Goal: Information Seeking & Learning: Learn about a topic

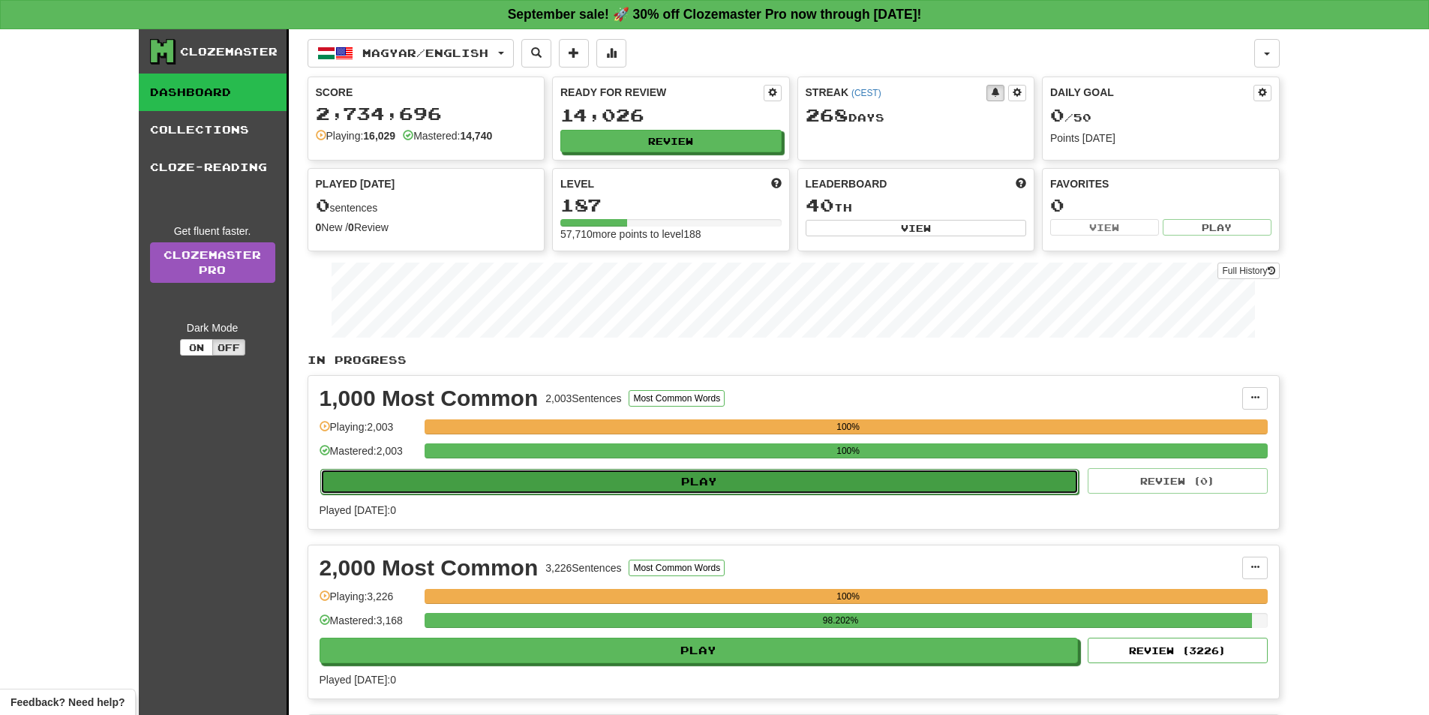
click at [696, 487] on button "Play" at bounding box center [699, 482] width 759 height 26
select select "**"
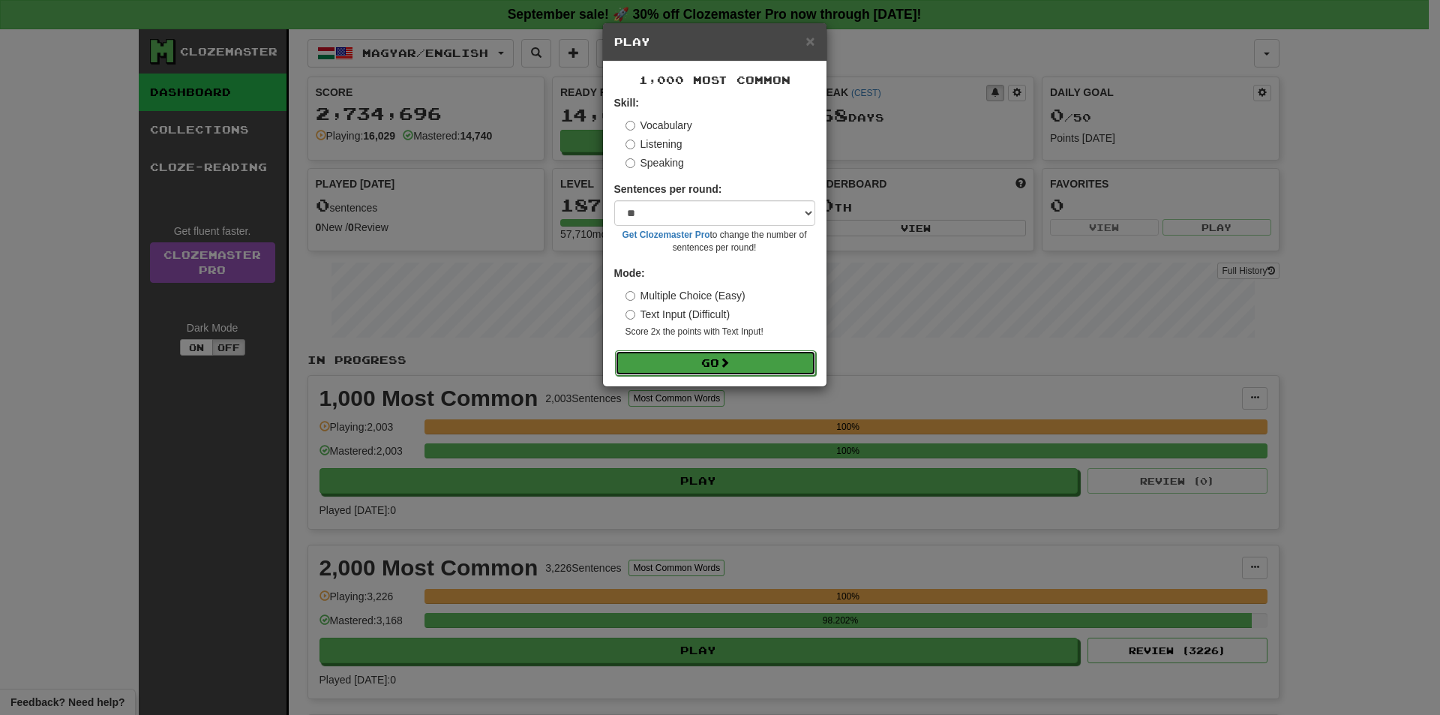
click at [701, 359] on button "Go" at bounding box center [715, 363] width 201 height 26
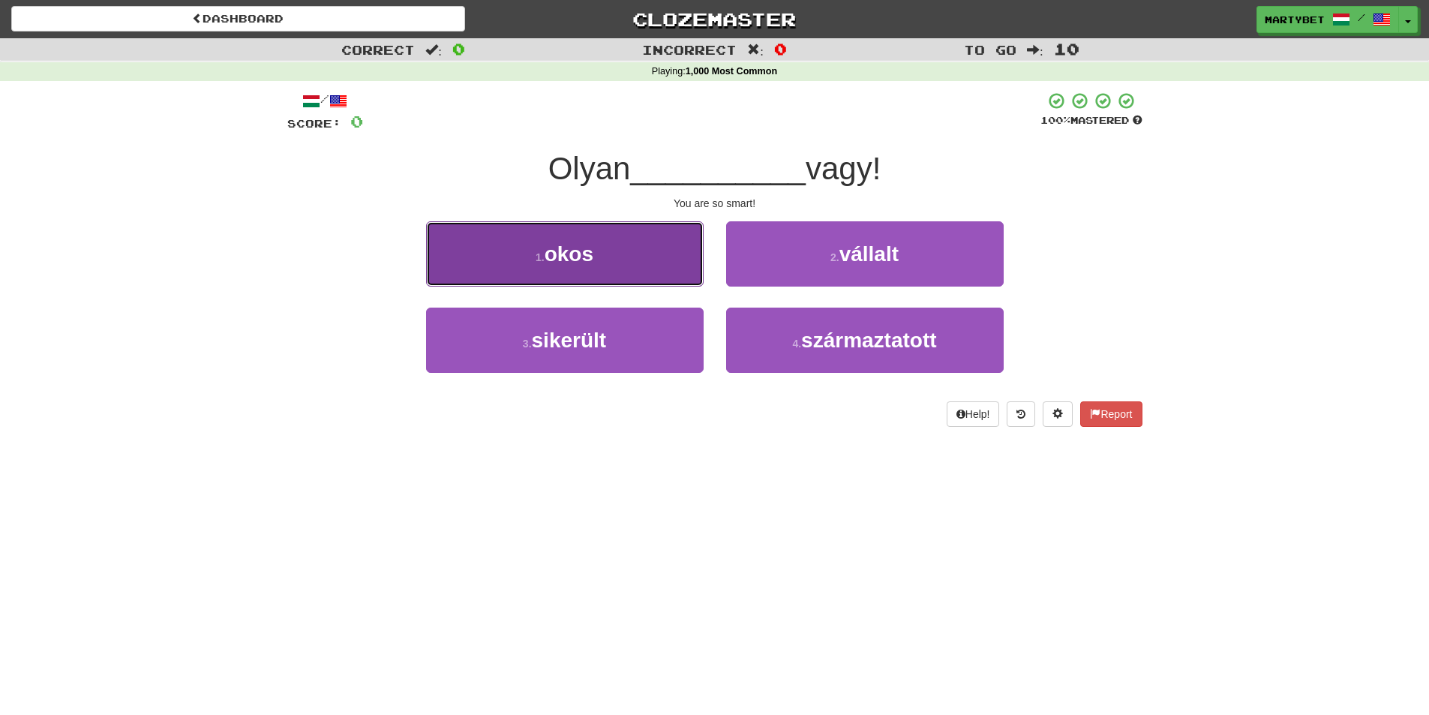
click at [591, 265] on span "okos" at bounding box center [569, 253] width 49 height 23
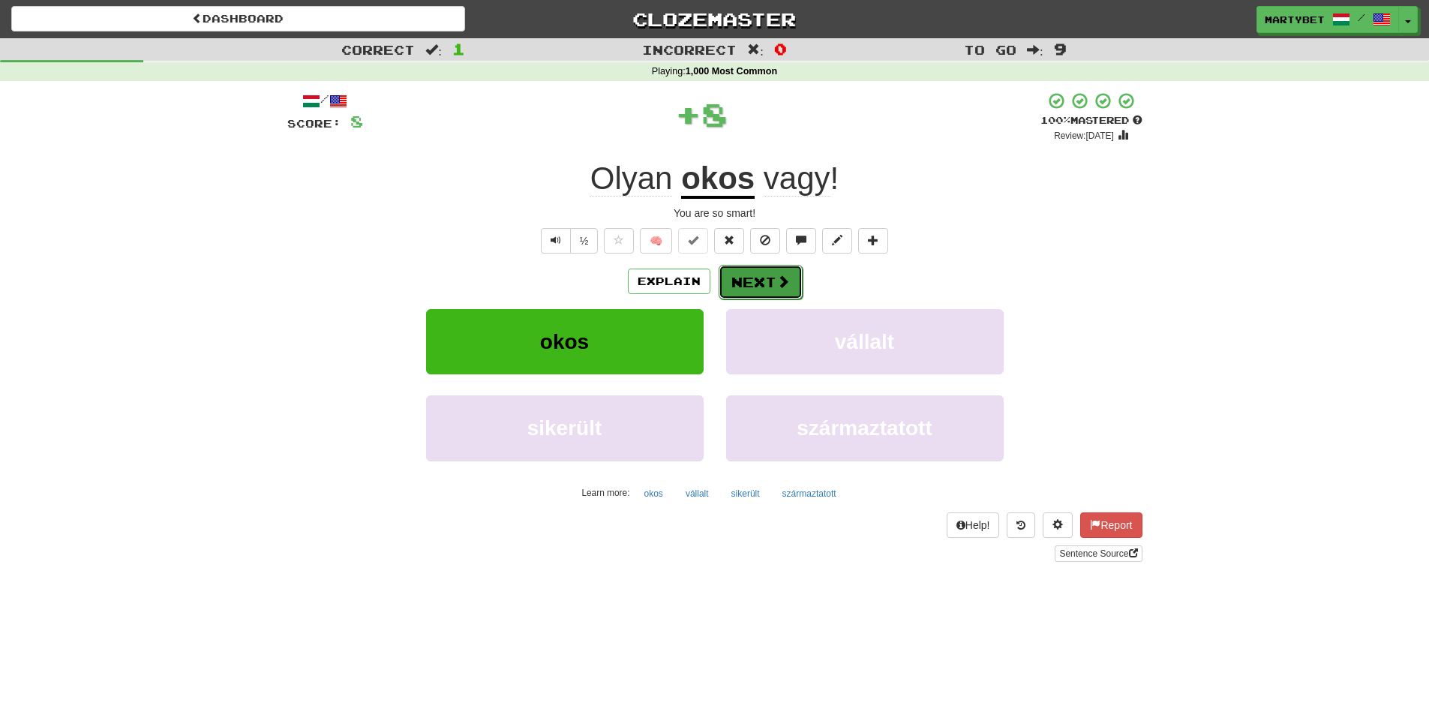
click at [758, 281] on button "Next" at bounding box center [761, 282] width 84 height 35
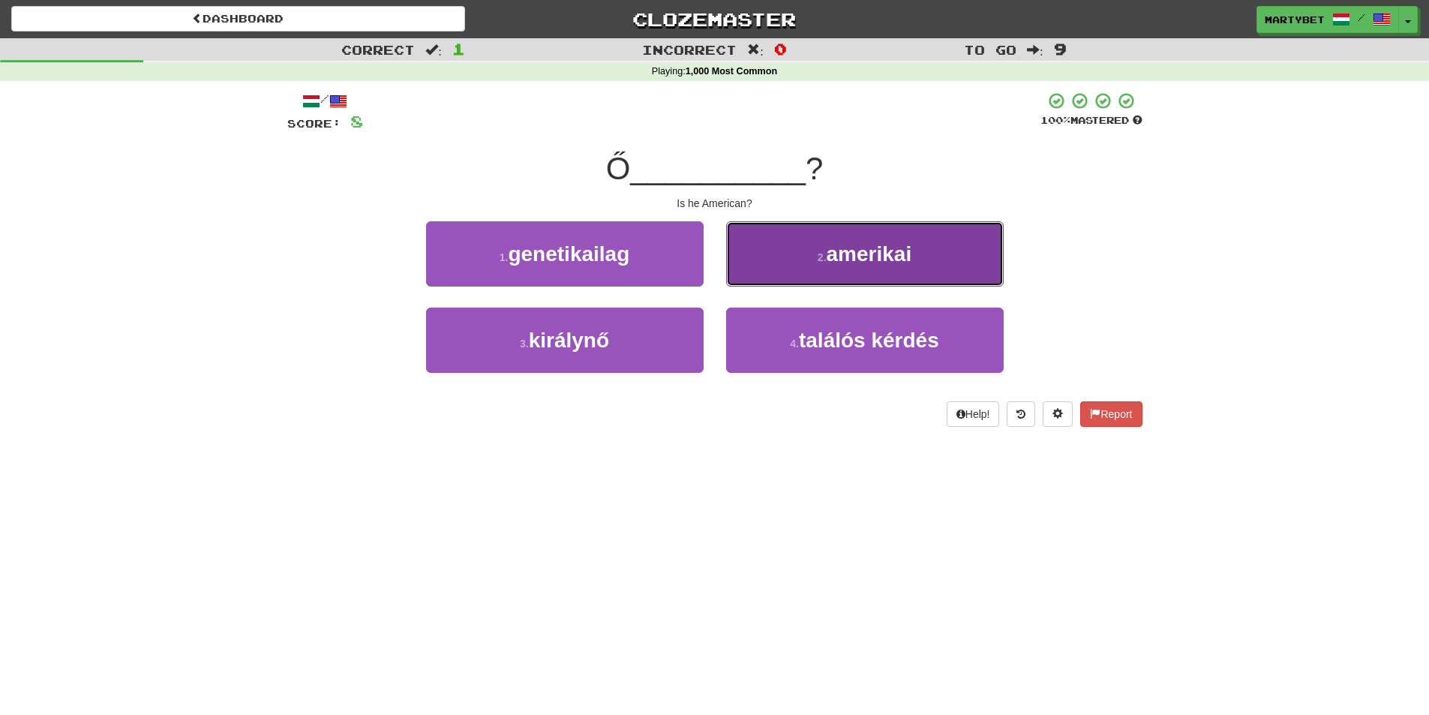
click at [874, 247] on span "amerikai" at bounding box center [870, 253] width 86 height 23
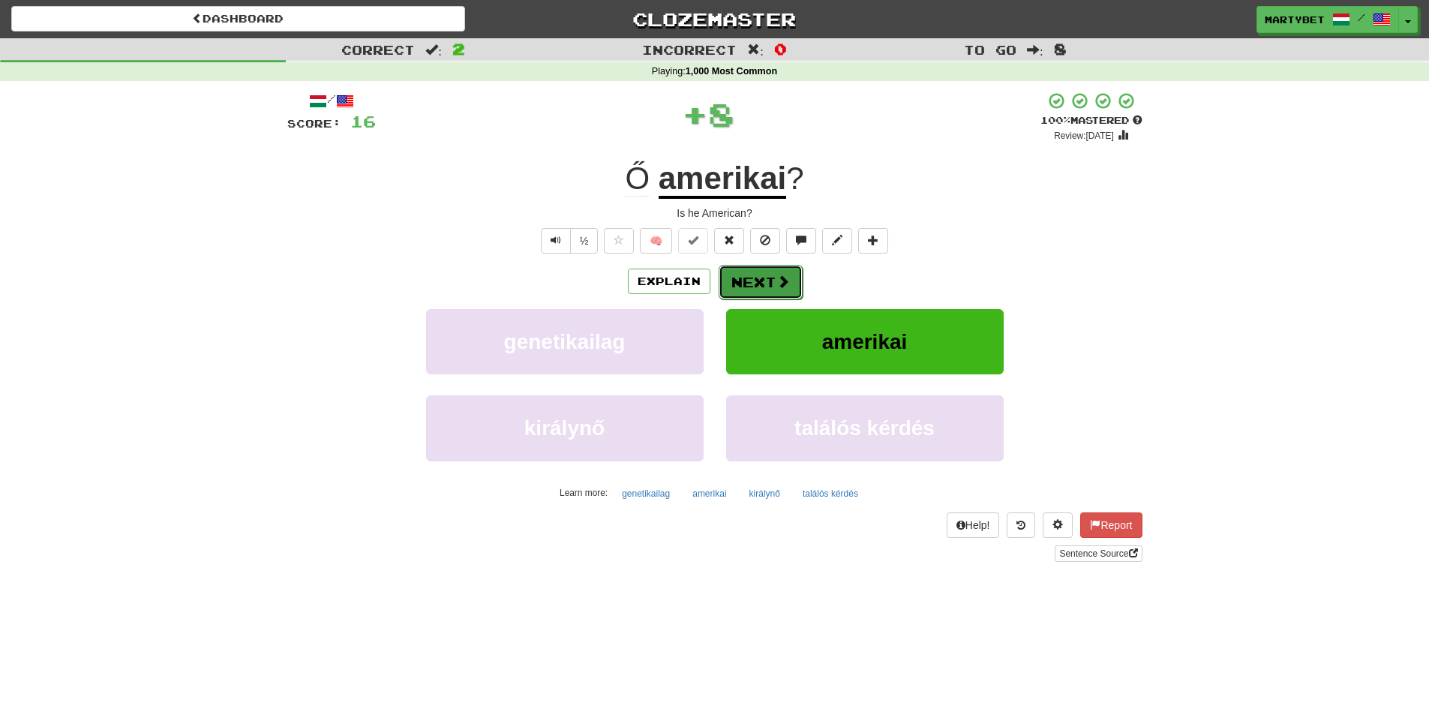
click at [758, 283] on button "Next" at bounding box center [761, 282] width 84 height 35
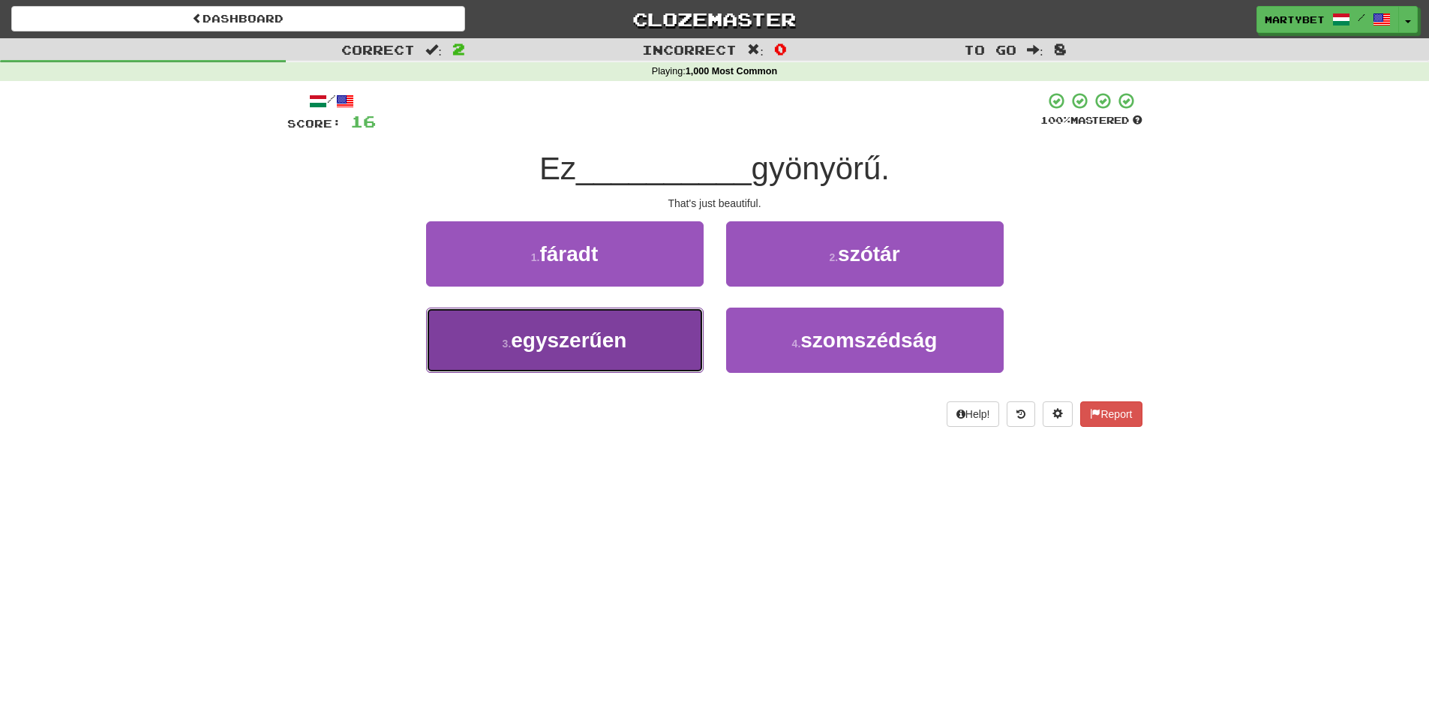
click at [567, 342] on span "egyszerűen" at bounding box center [569, 340] width 116 height 23
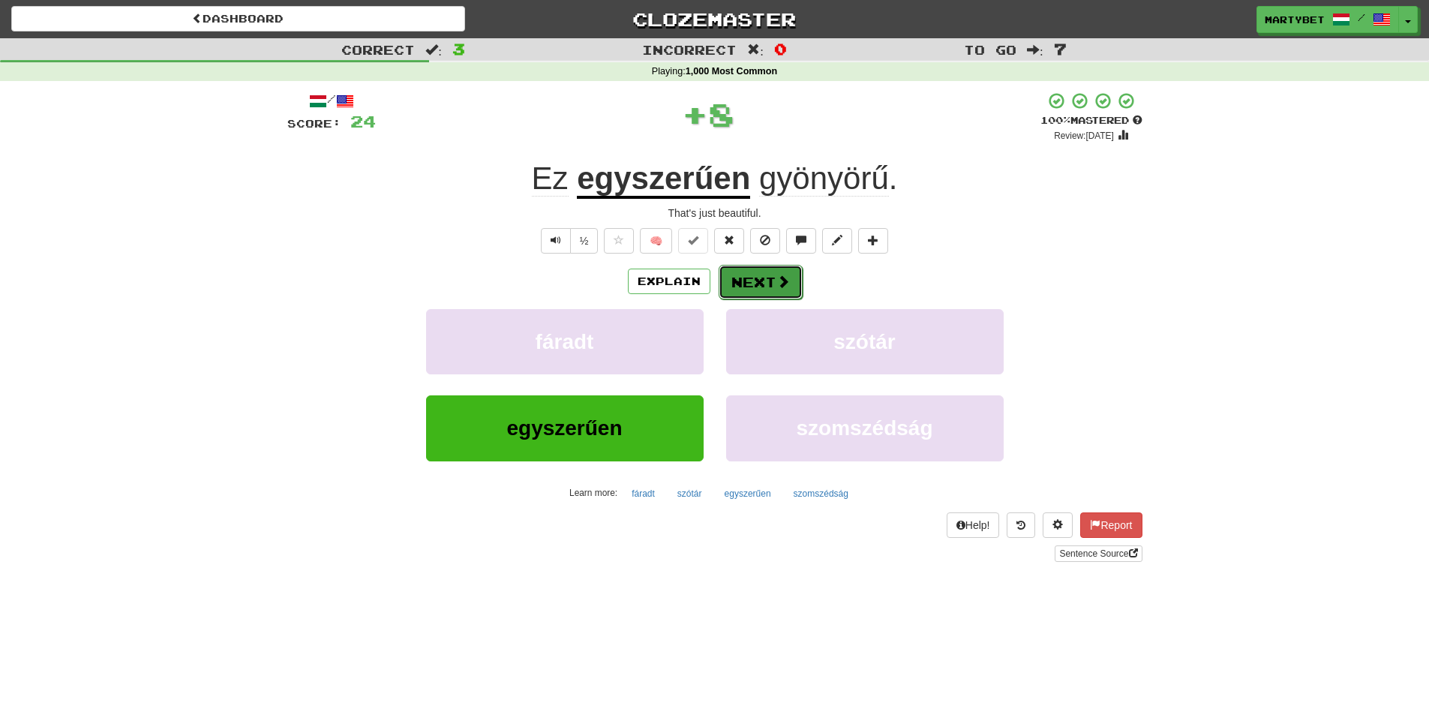
click at [746, 289] on button "Next" at bounding box center [761, 282] width 84 height 35
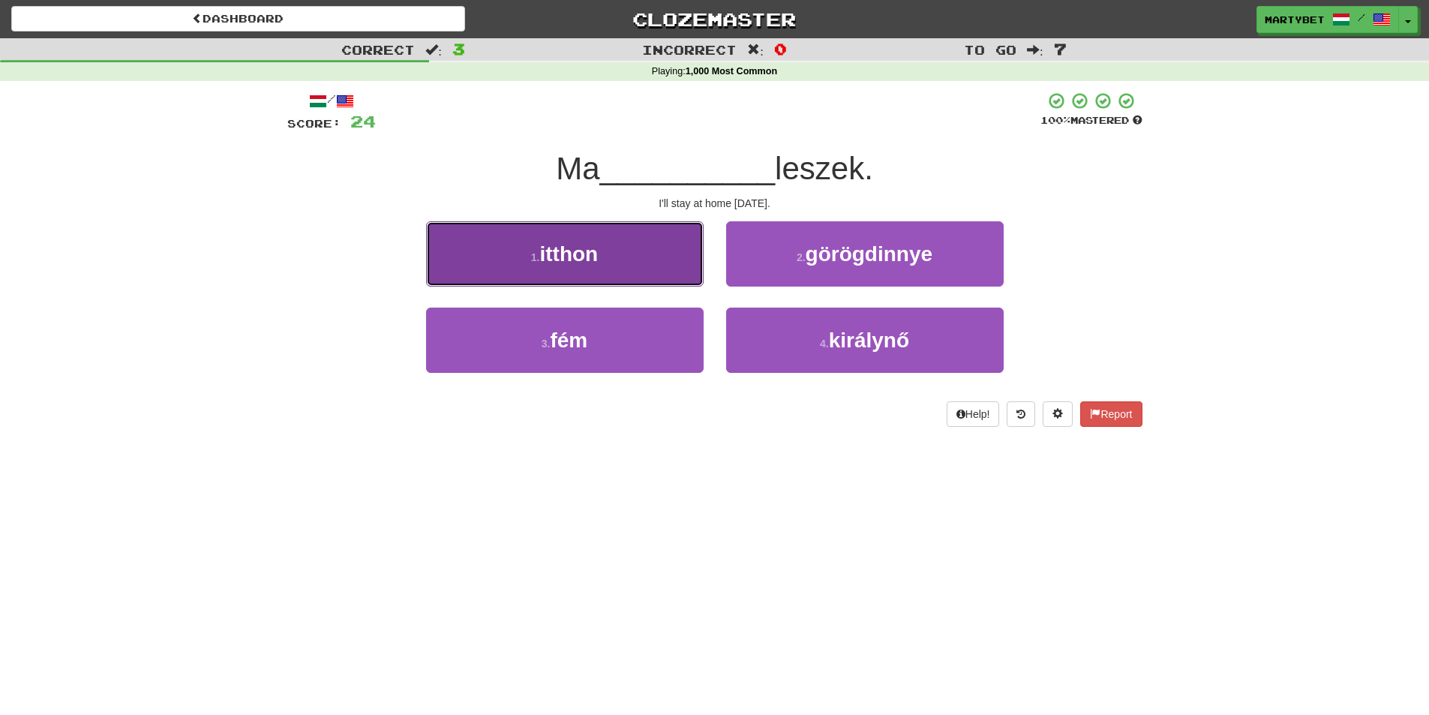
click at [558, 263] on span "itthon" at bounding box center [568, 253] width 59 height 23
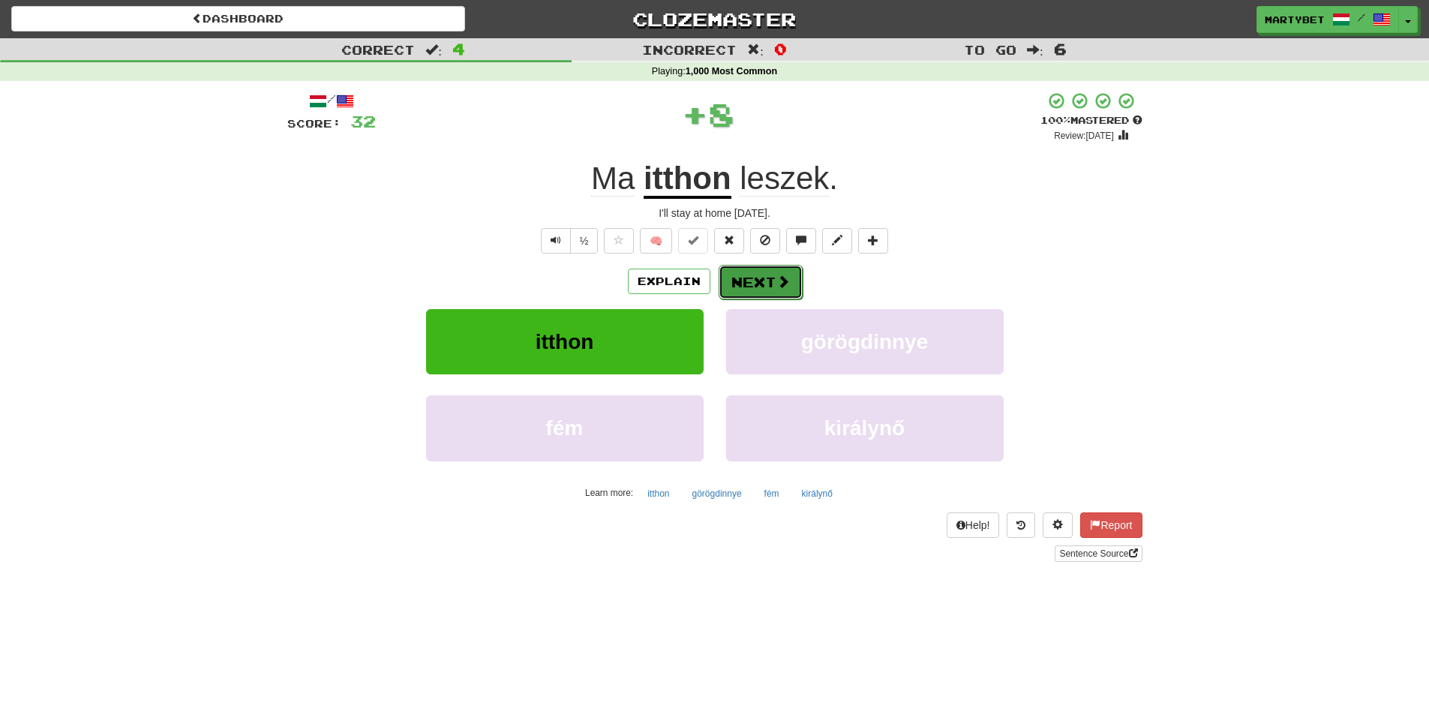
click at [738, 276] on button "Next" at bounding box center [761, 282] width 84 height 35
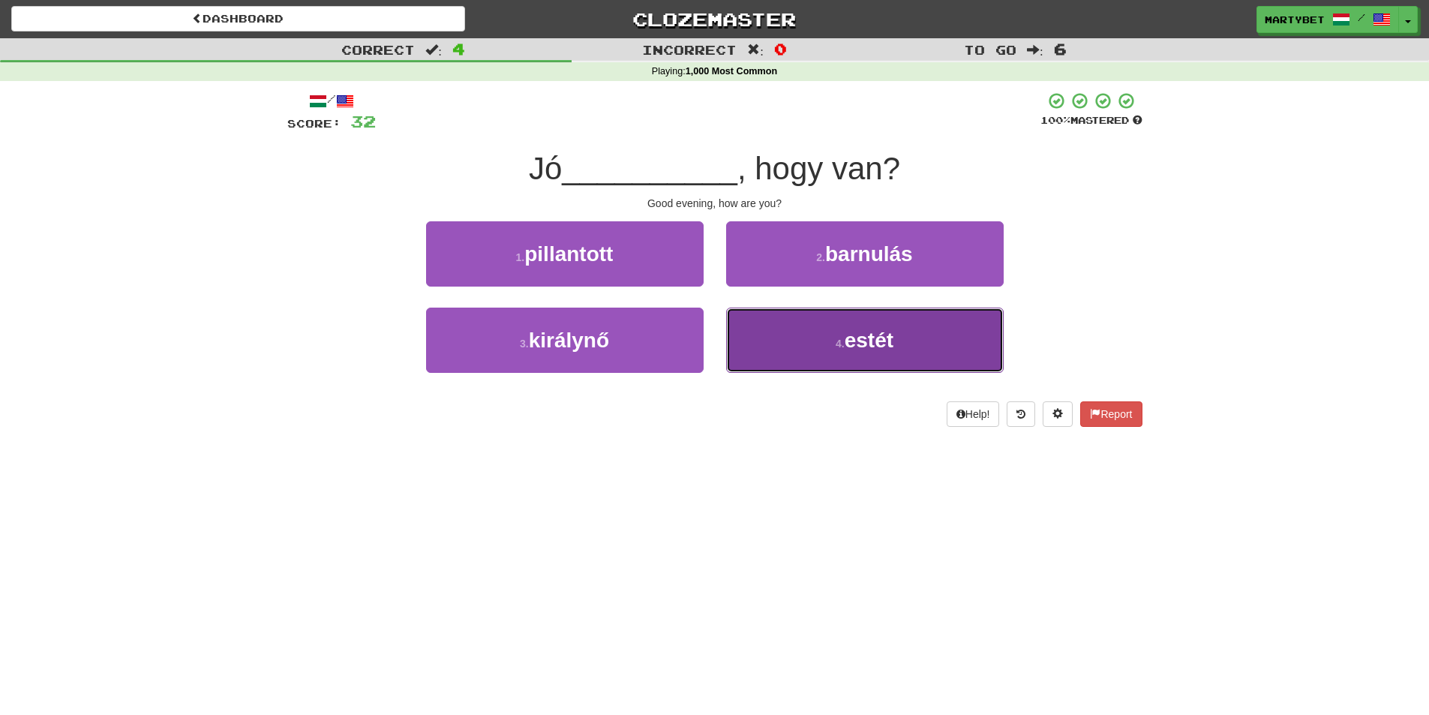
click at [871, 335] on span "estét" at bounding box center [869, 340] width 49 height 23
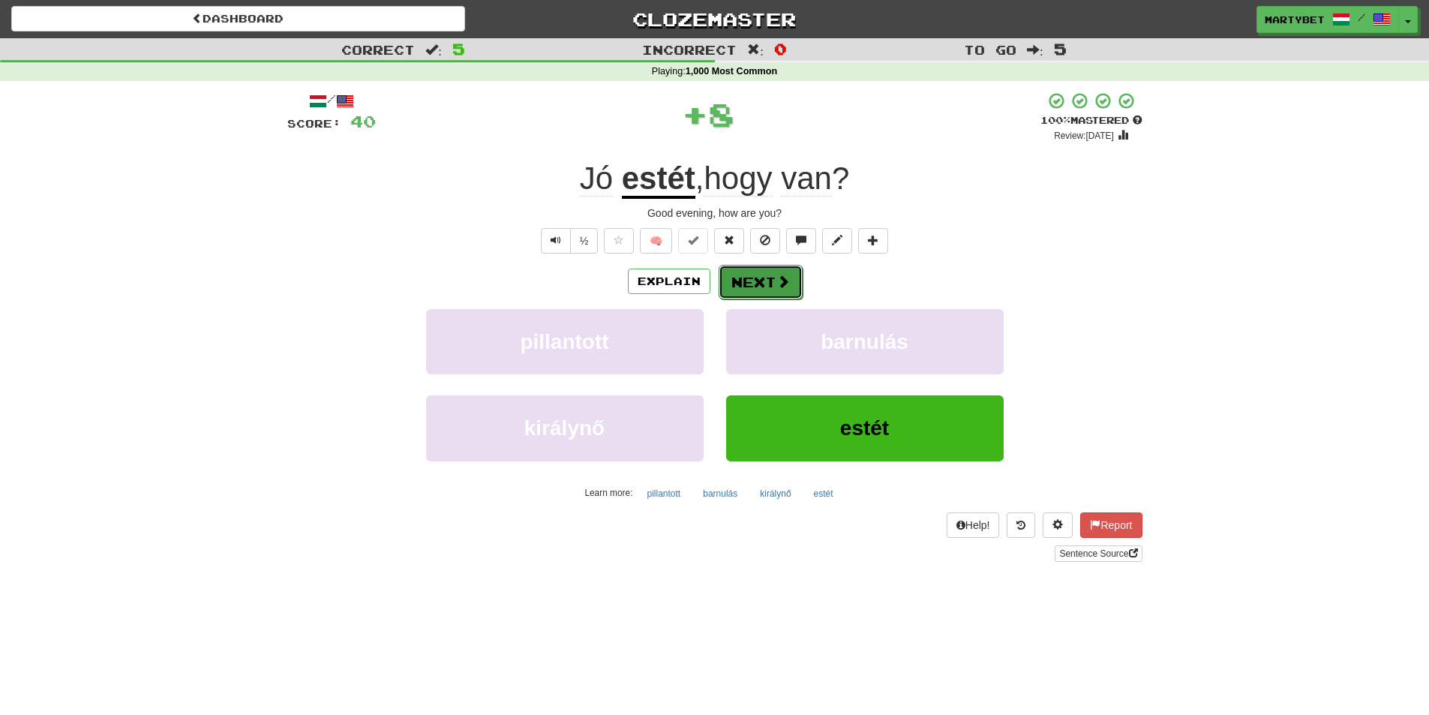
click at [746, 287] on button "Next" at bounding box center [761, 282] width 84 height 35
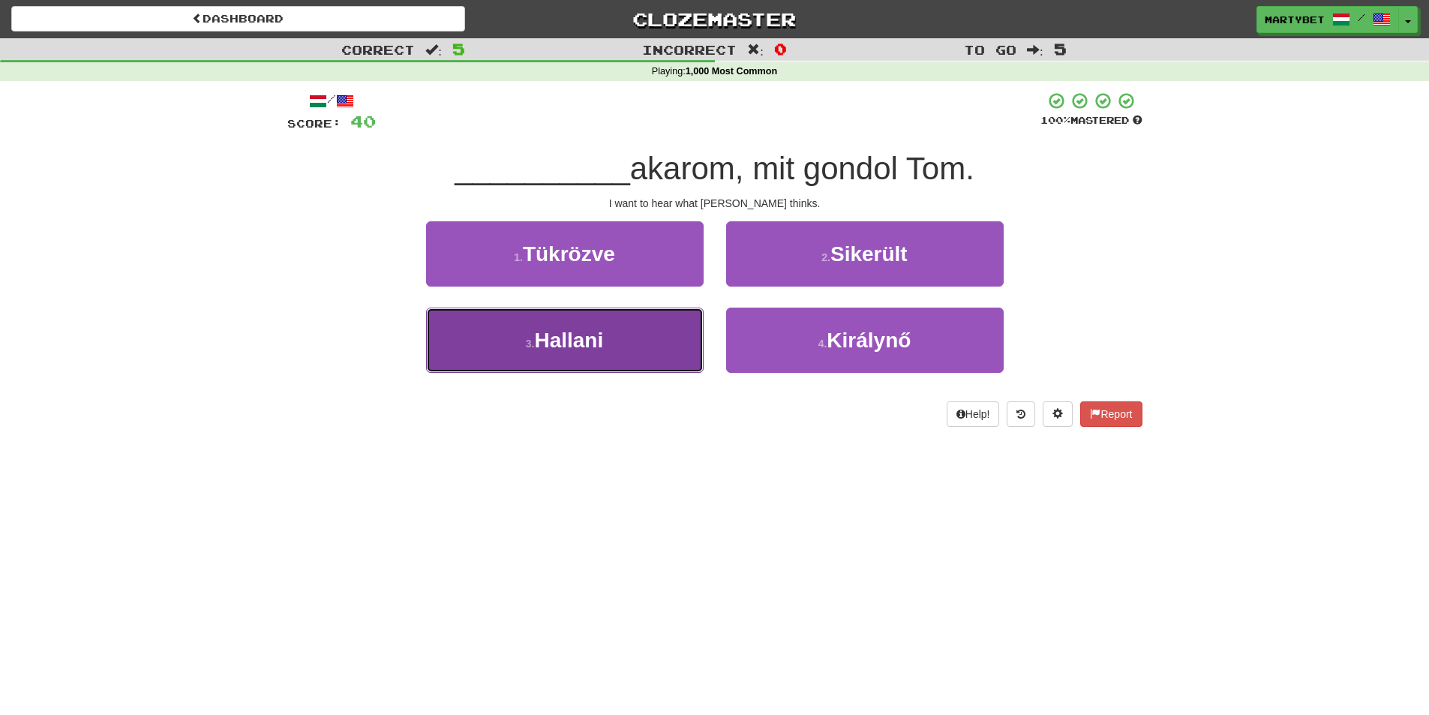
click at [608, 341] on button "3 . Hallani" at bounding box center [565, 340] width 278 height 65
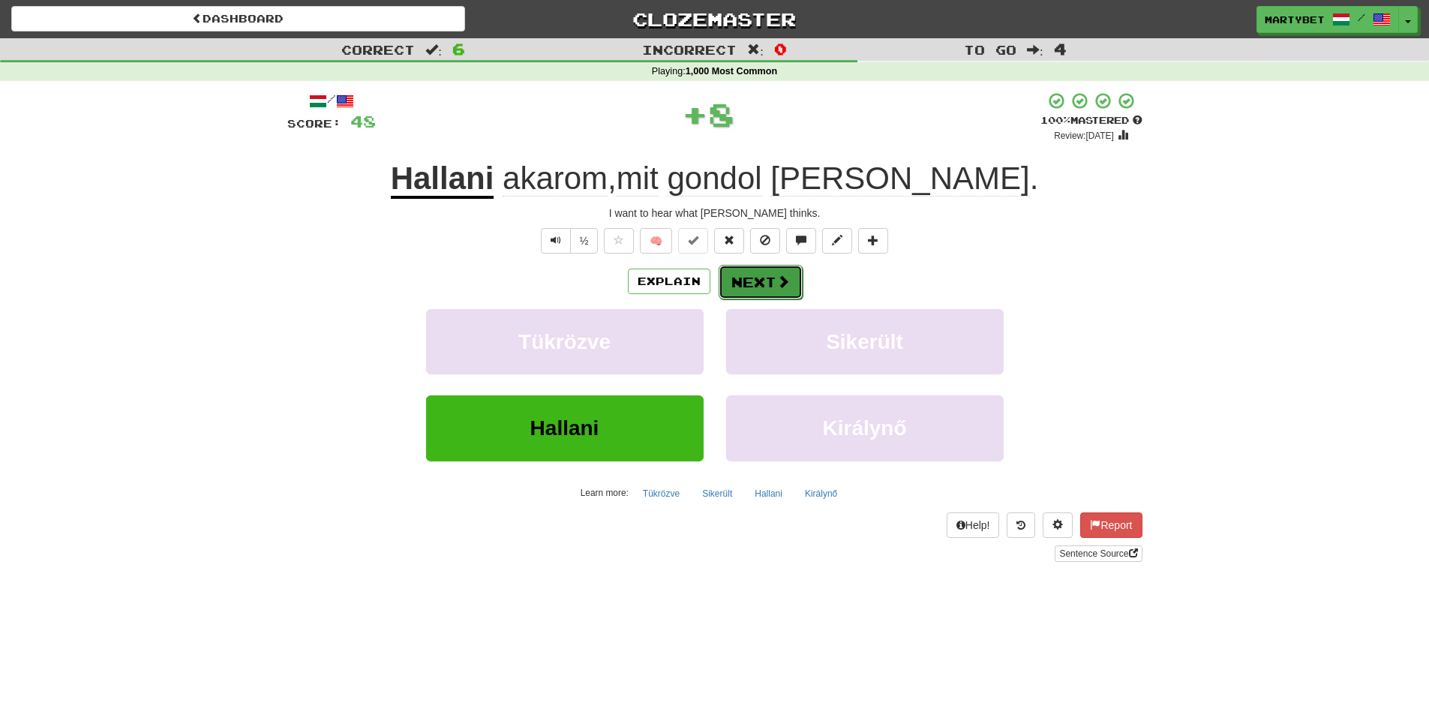
click at [755, 287] on button "Next" at bounding box center [761, 282] width 84 height 35
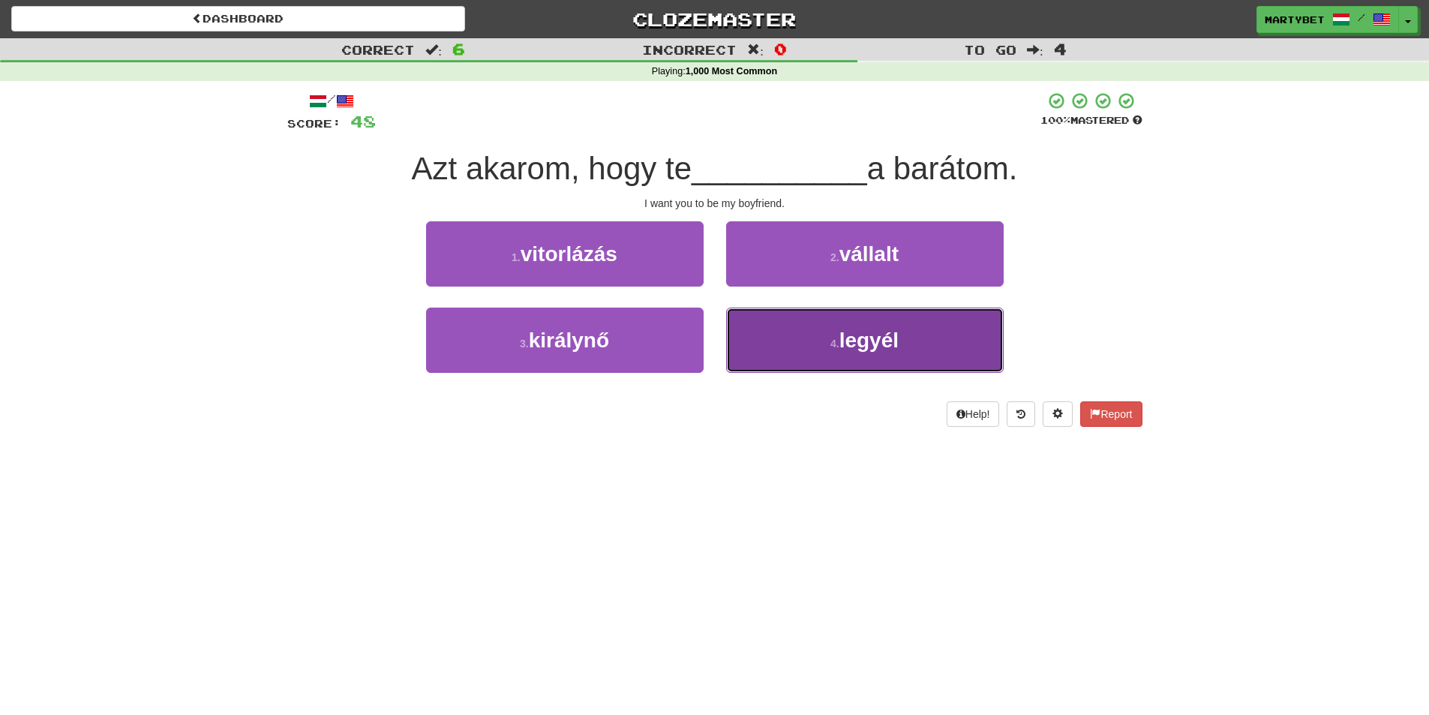
click at [880, 338] on span "legyél" at bounding box center [868, 340] width 59 height 23
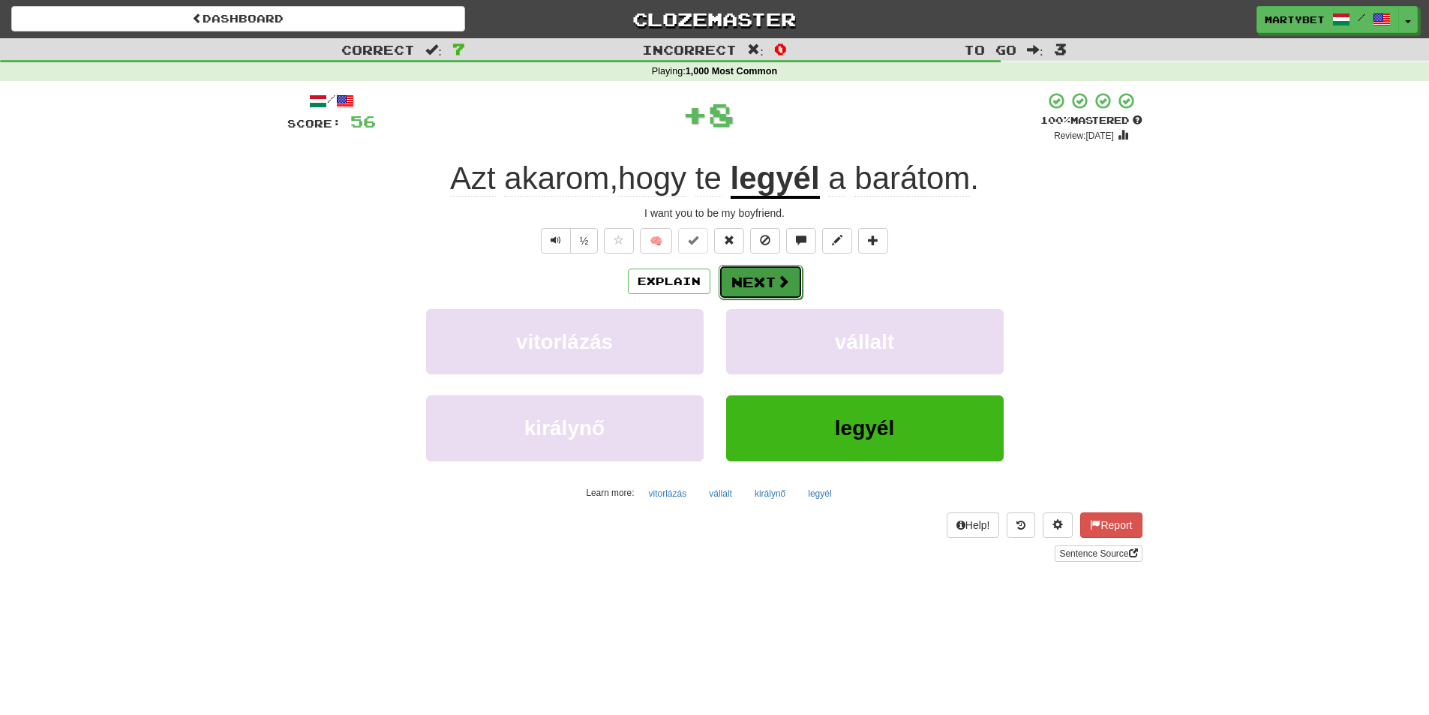
click at [765, 281] on button "Next" at bounding box center [761, 282] width 84 height 35
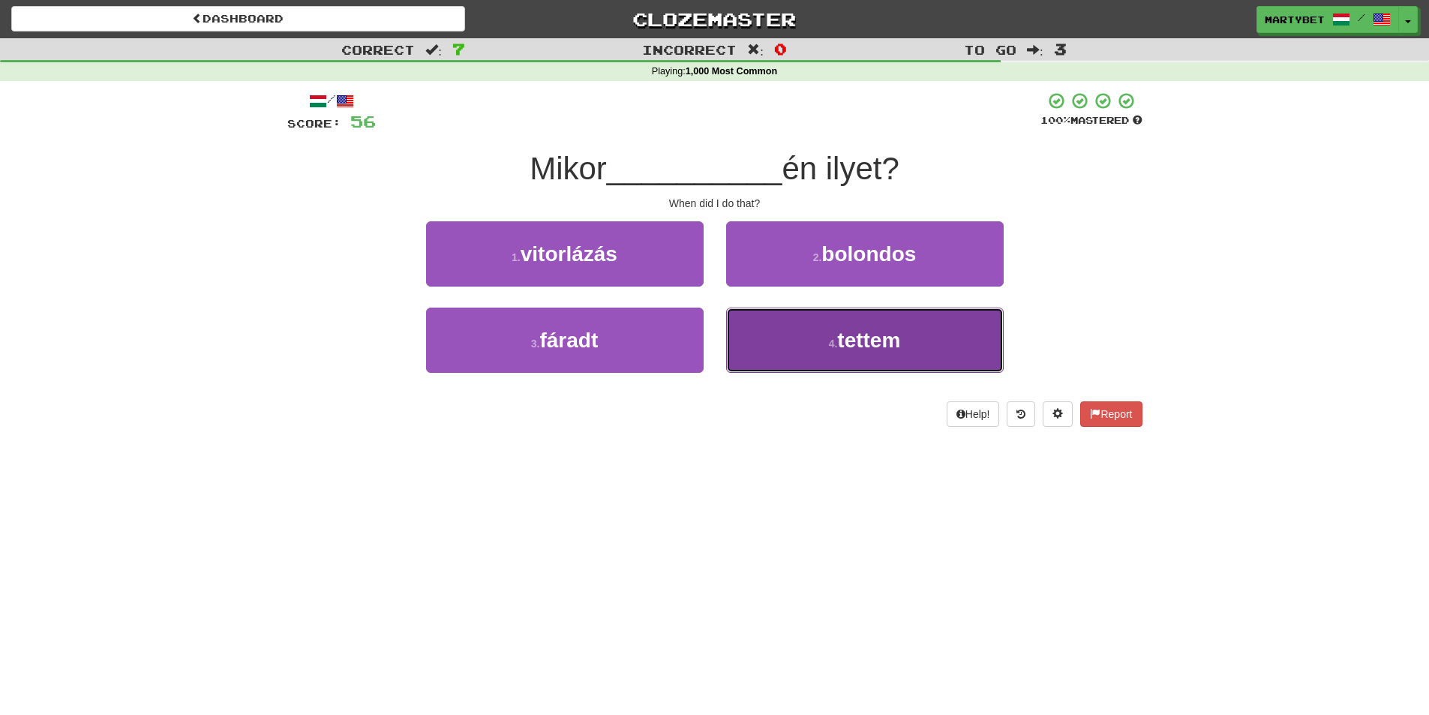
click at [869, 344] on span "tettem" at bounding box center [868, 340] width 63 height 23
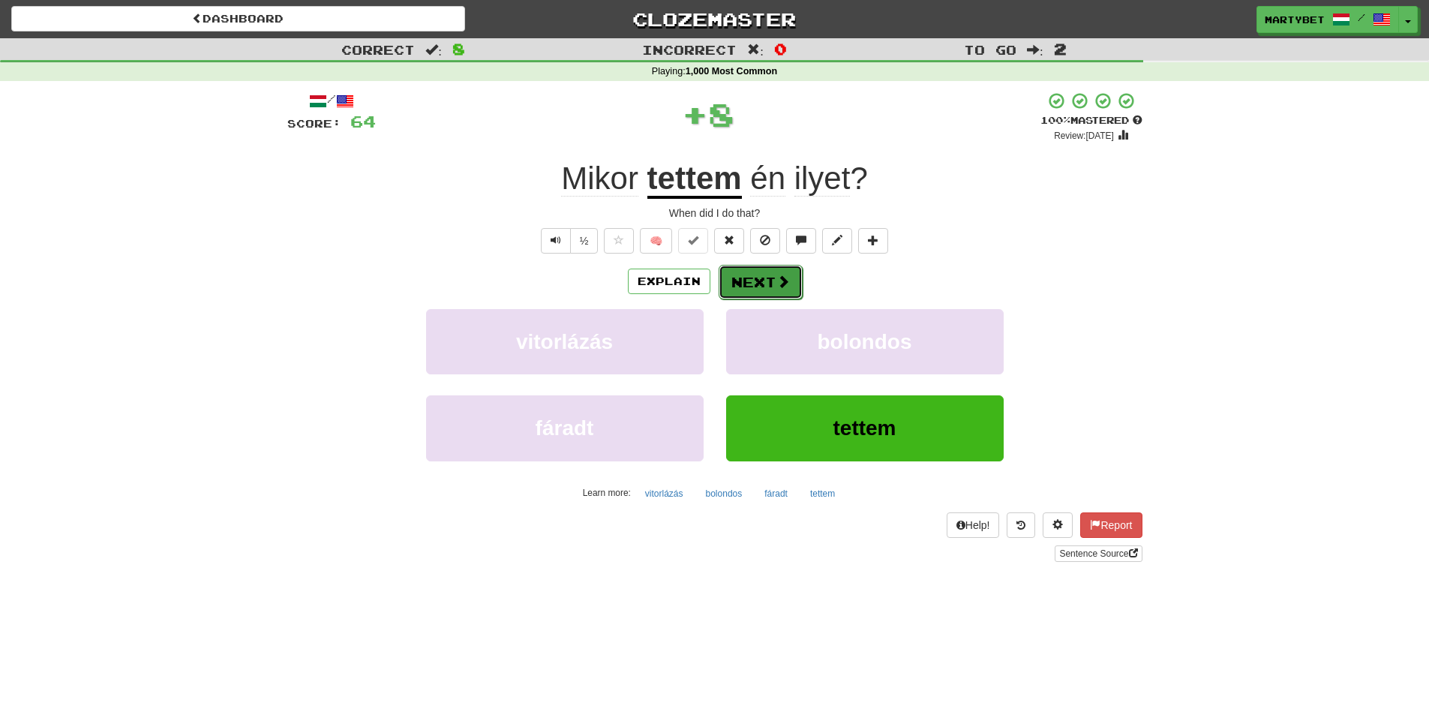
click at [758, 287] on button "Next" at bounding box center [761, 282] width 84 height 35
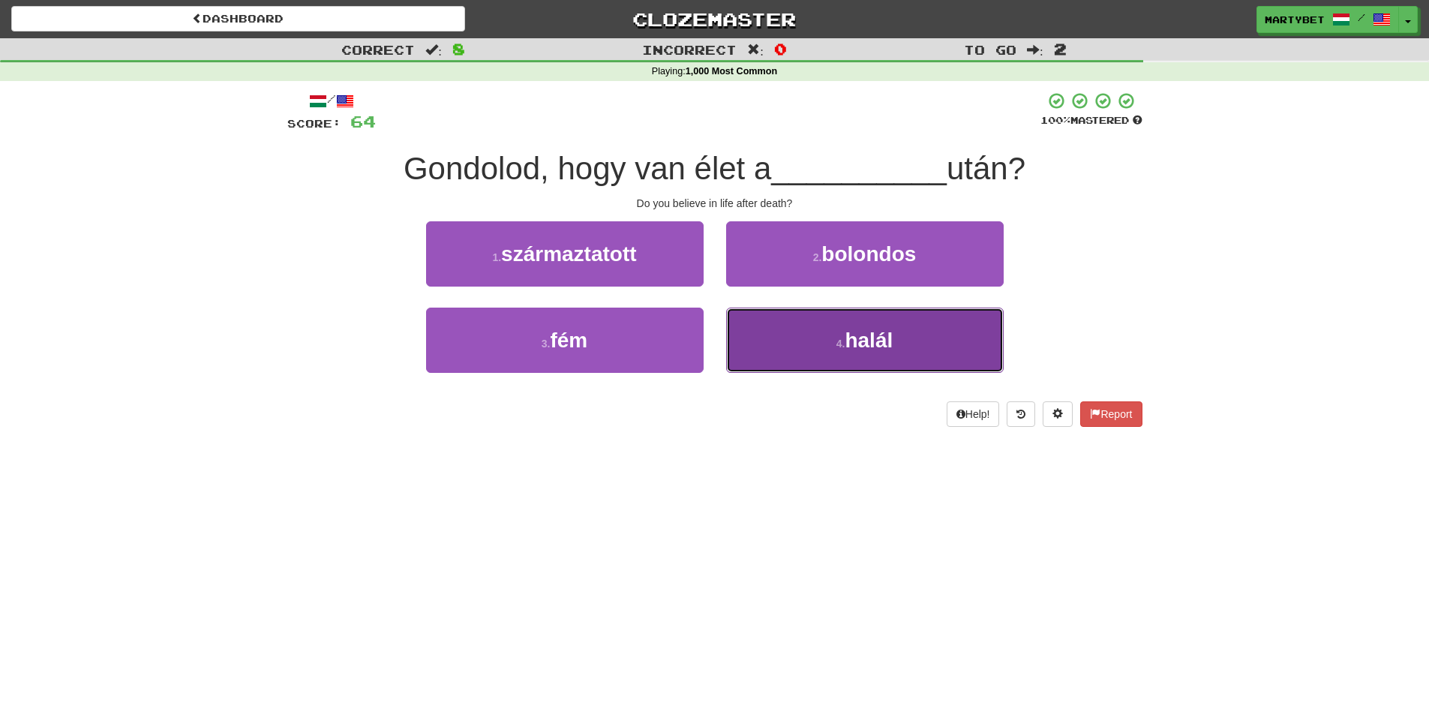
click at [884, 344] on span "halál" at bounding box center [869, 340] width 48 height 23
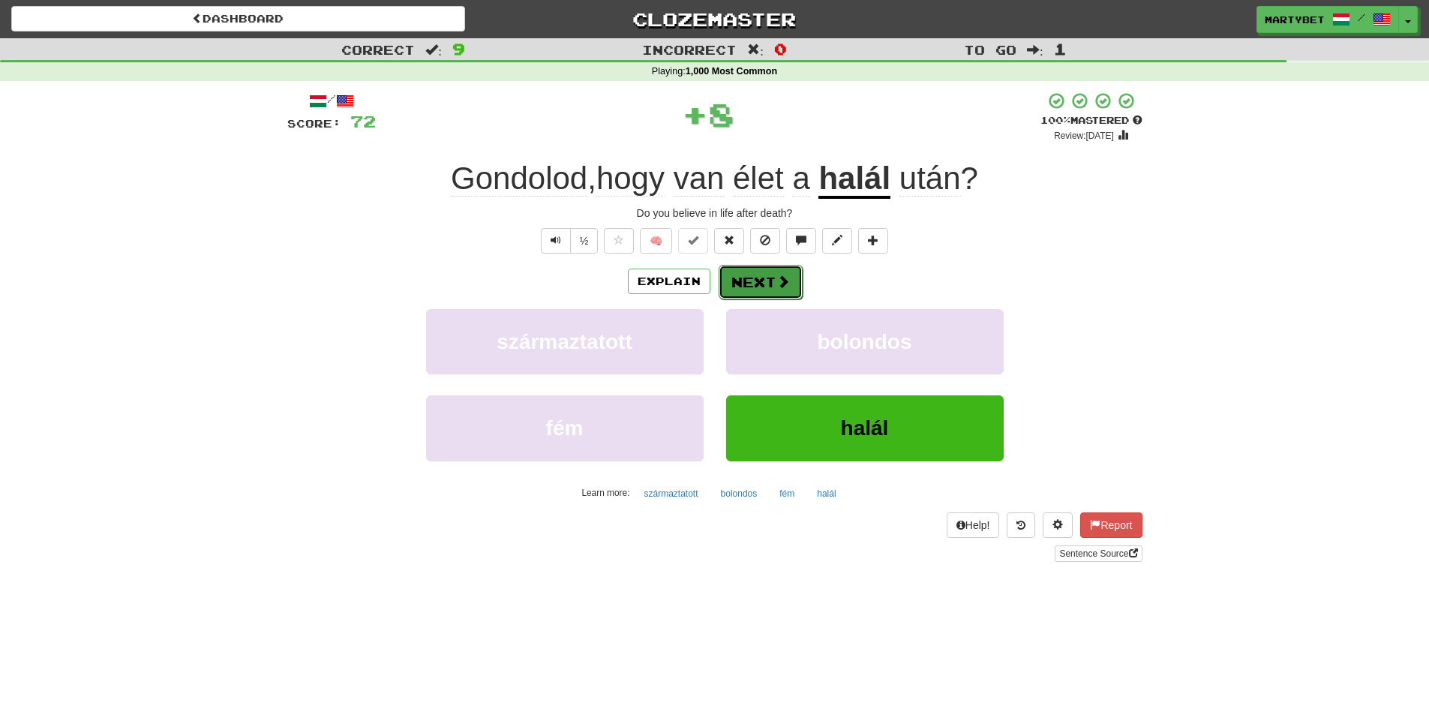
click at [756, 278] on button "Next" at bounding box center [761, 282] width 84 height 35
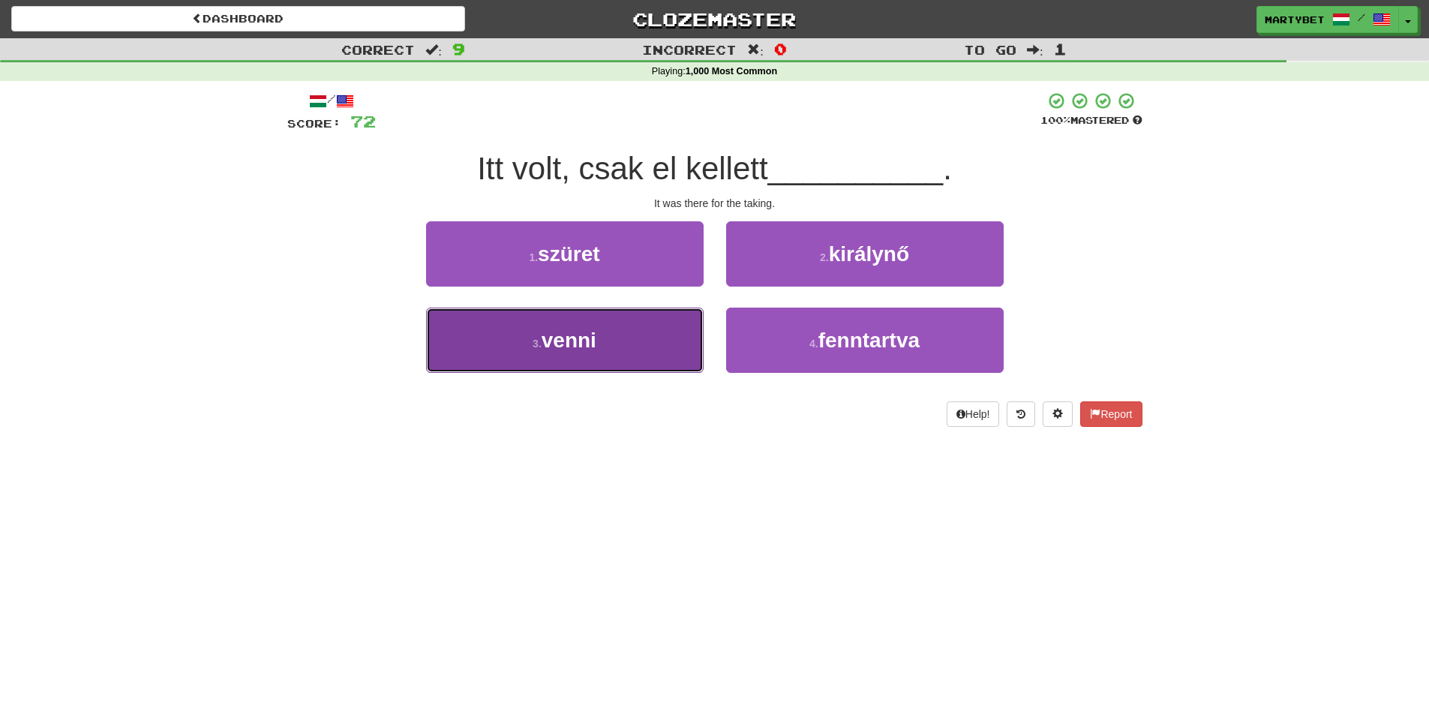
click at [569, 345] on span "venni" at bounding box center [569, 340] width 55 height 23
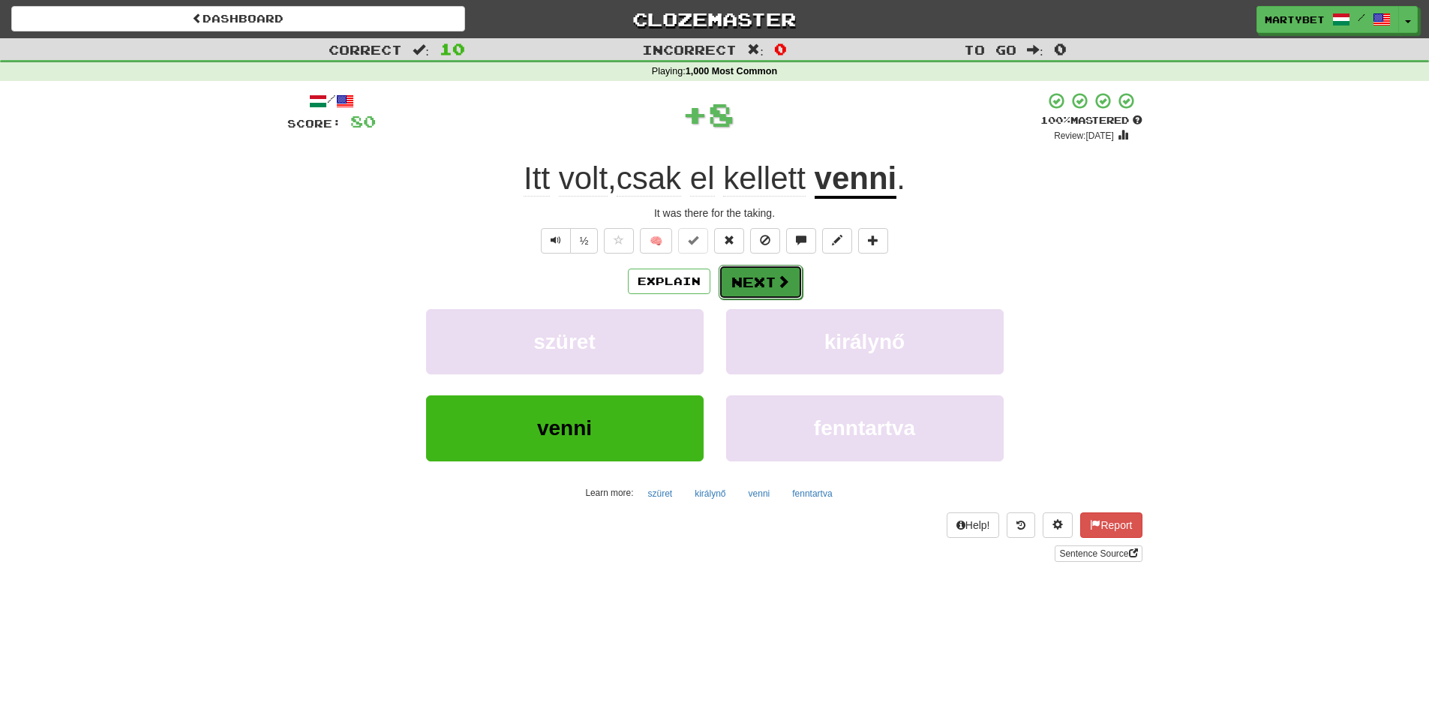
click at [746, 290] on button "Next" at bounding box center [761, 282] width 84 height 35
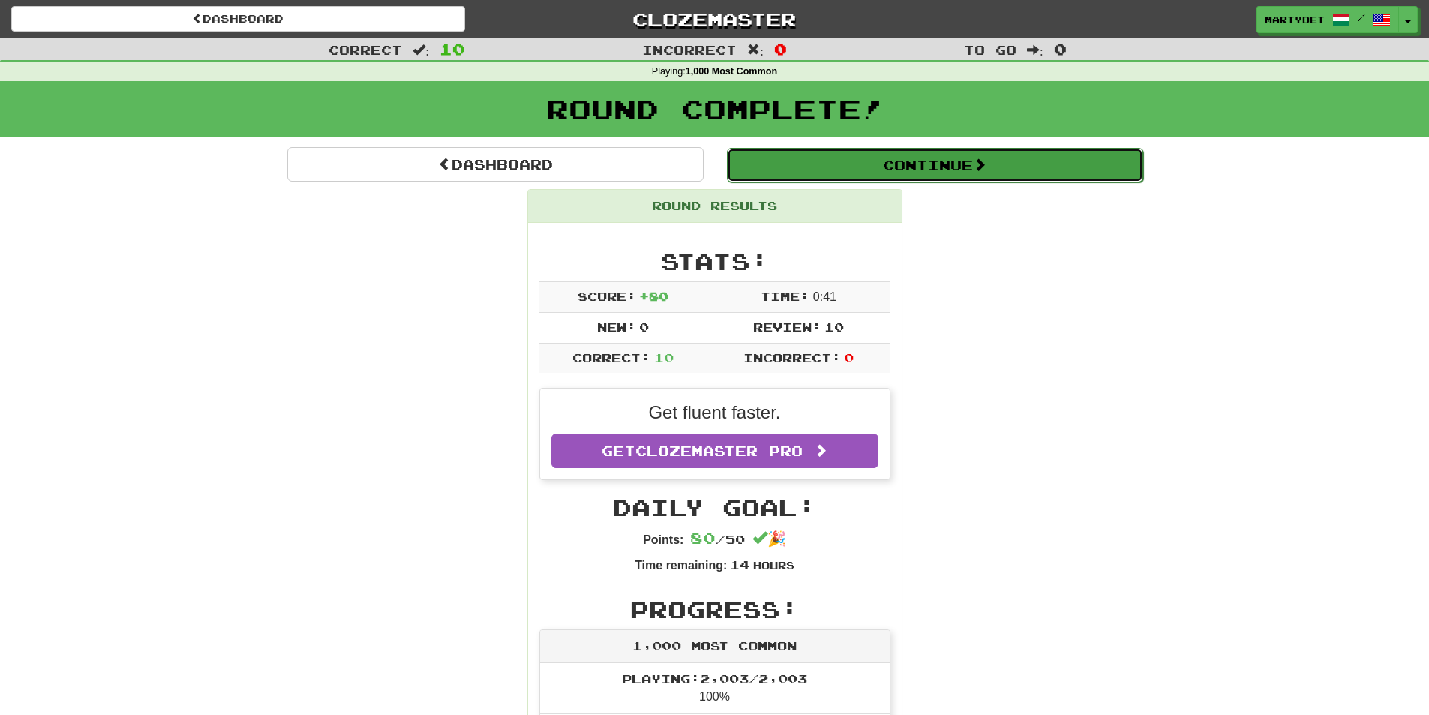
click at [921, 156] on button "Continue" at bounding box center [935, 165] width 416 height 35
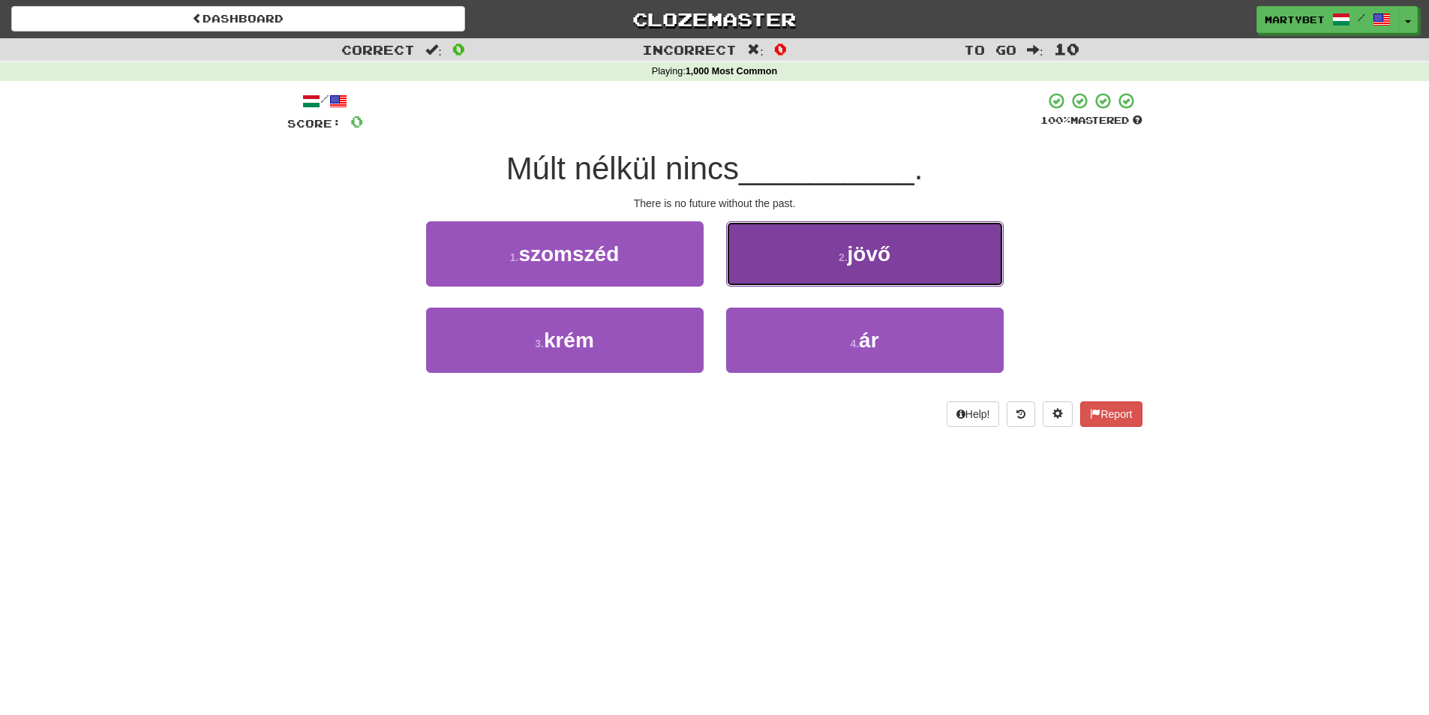
click at [871, 248] on span "jövő" at bounding box center [870, 253] width 44 height 23
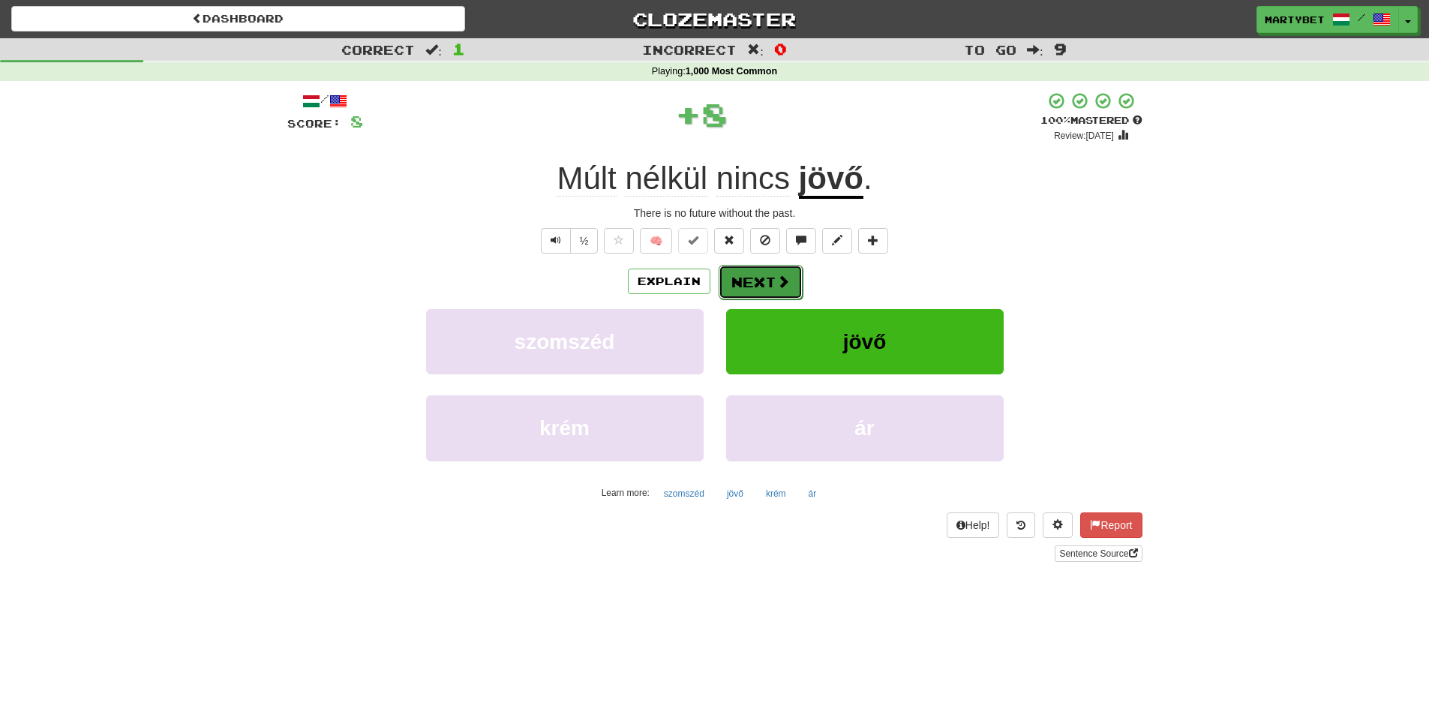
click at [743, 272] on button "Next" at bounding box center [761, 282] width 84 height 35
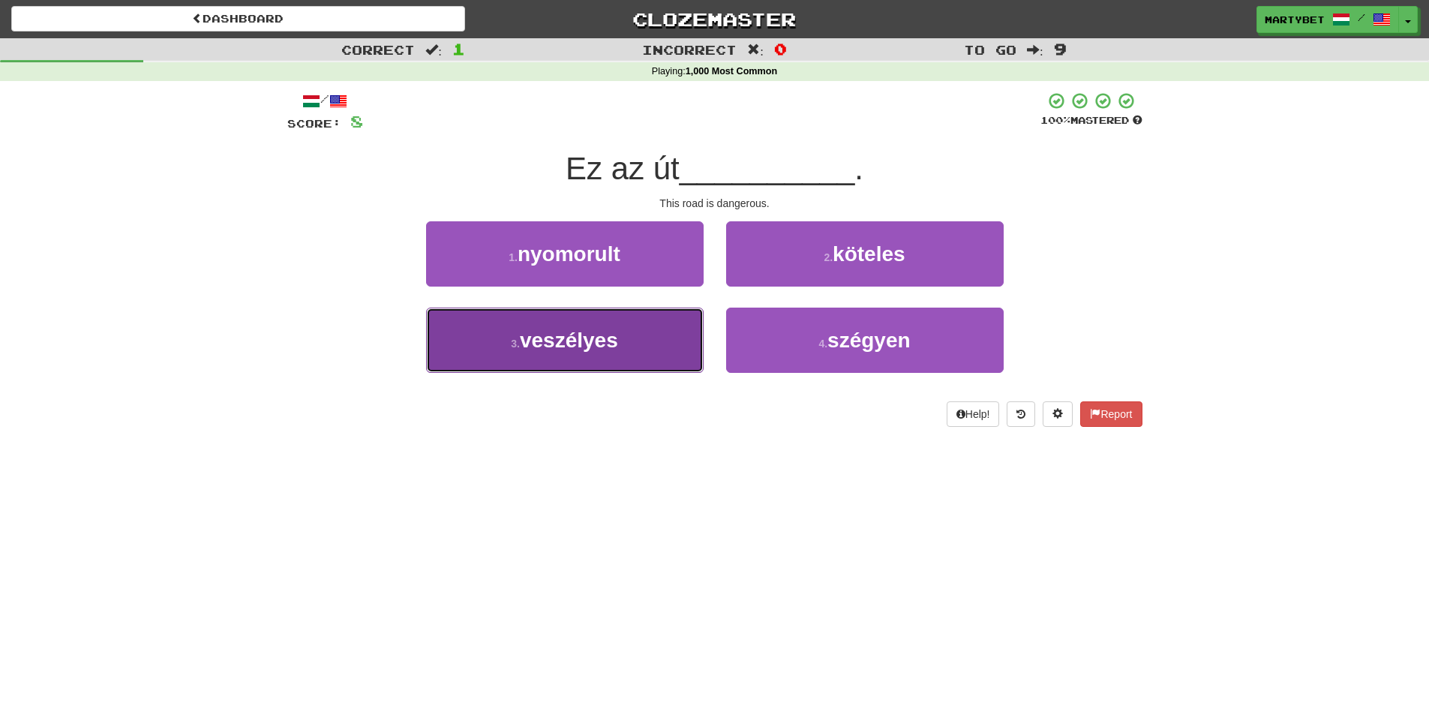
click at [572, 338] on span "veszélyes" at bounding box center [569, 340] width 98 height 23
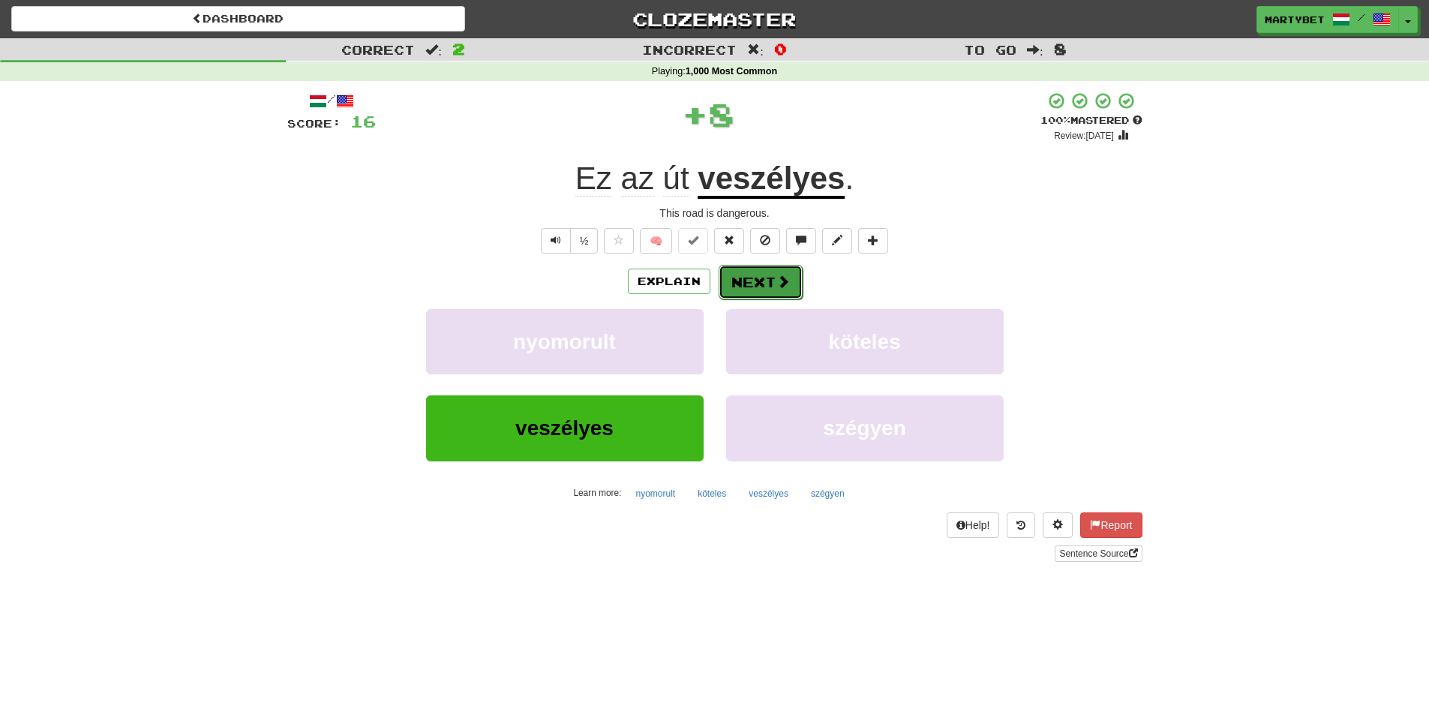
click at [746, 278] on button "Next" at bounding box center [761, 282] width 84 height 35
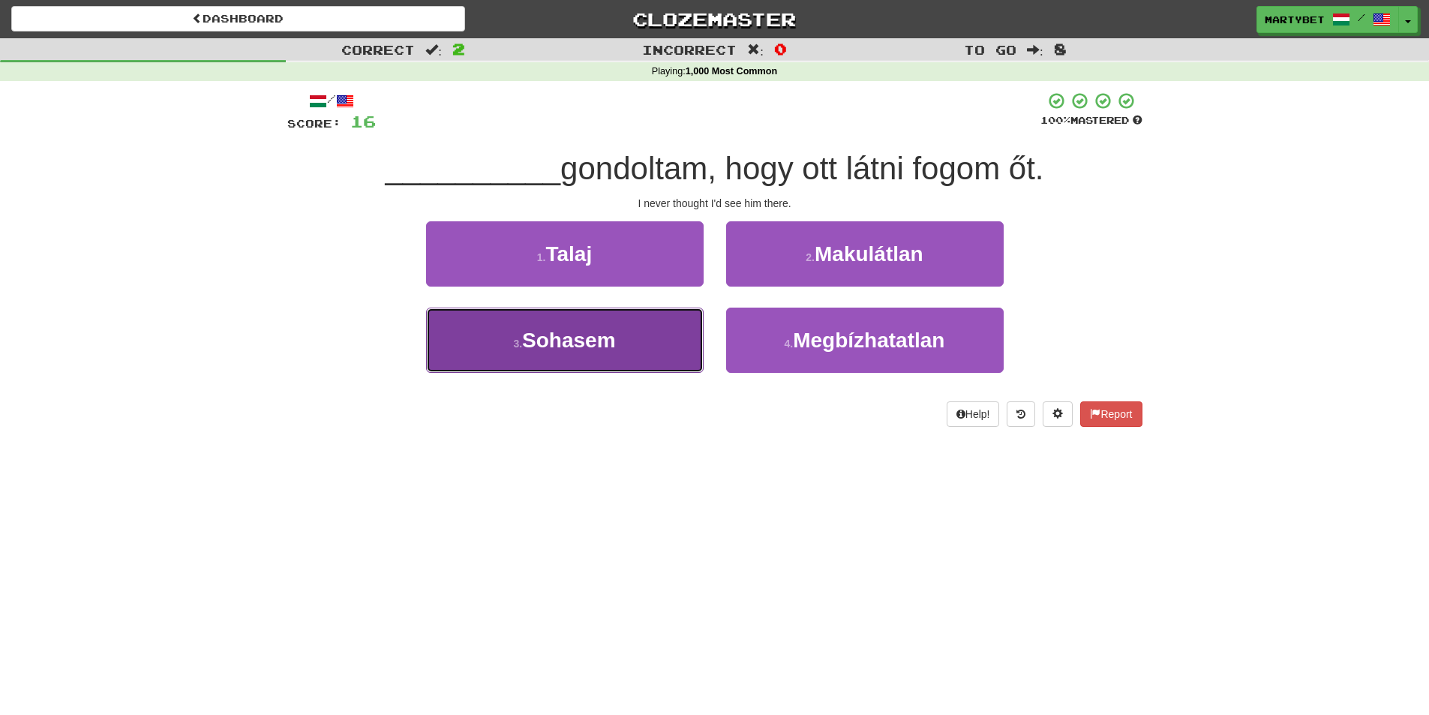
click at [595, 344] on span "Sohasem" at bounding box center [569, 340] width 94 height 23
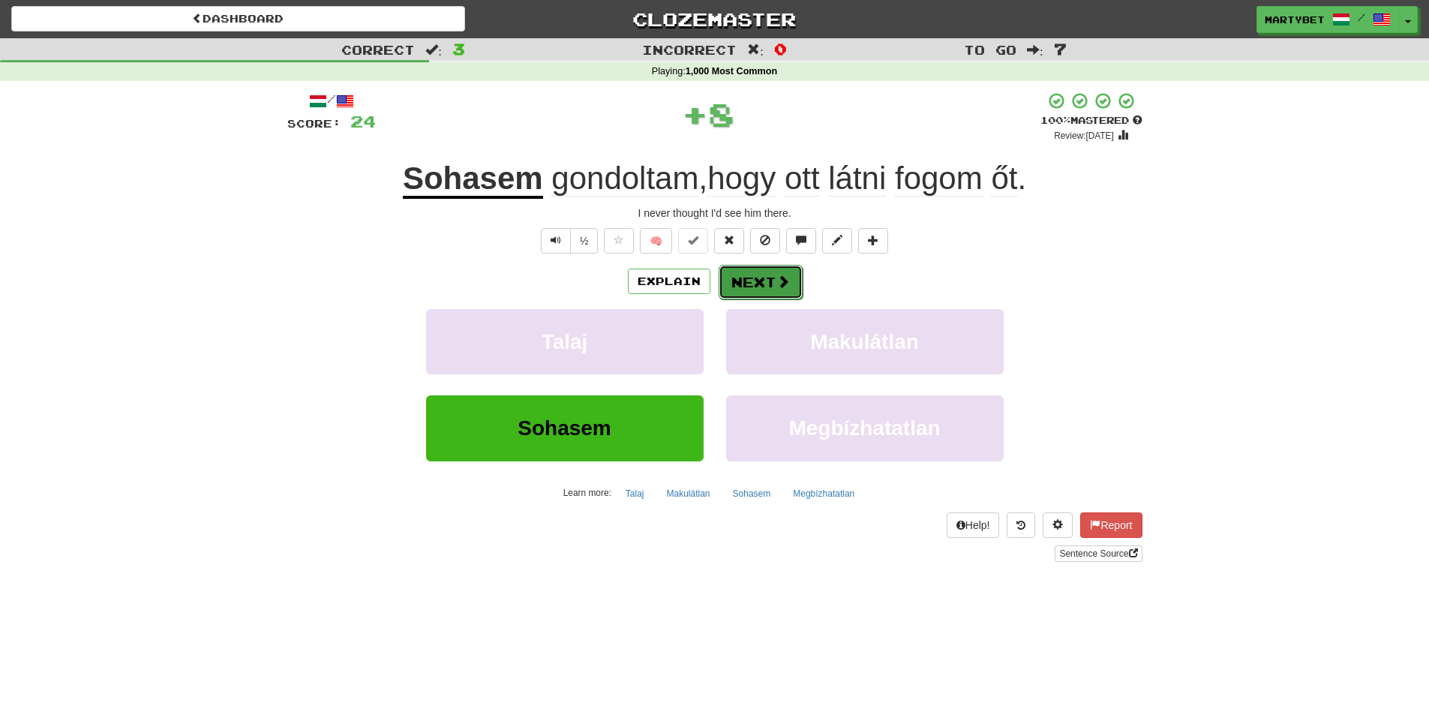
click at [768, 284] on button "Next" at bounding box center [761, 282] width 84 height 35
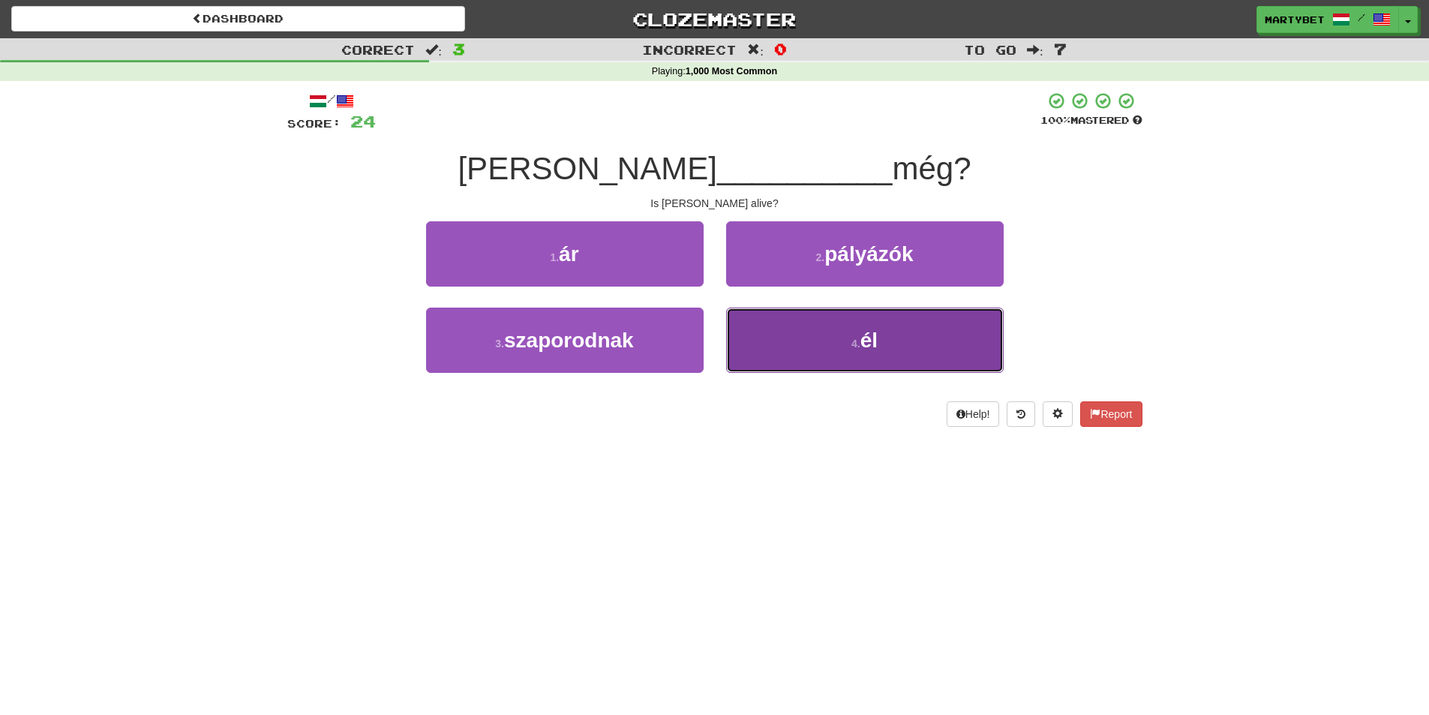
click at [865, 342] on span "él" at bounding box center [868, 340] width 17 height 23
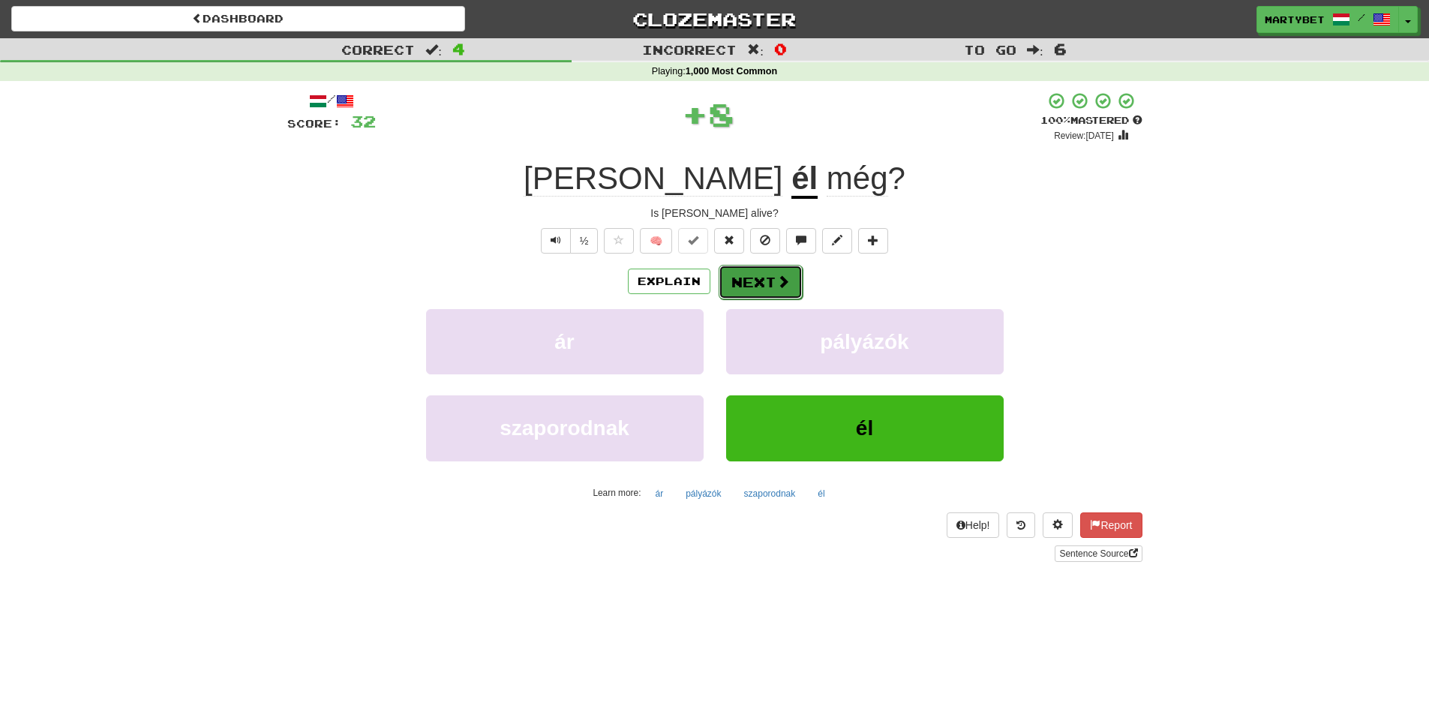
click at [760, 295] on button "Next" at bounding box center [761, 282] width 84 height 35
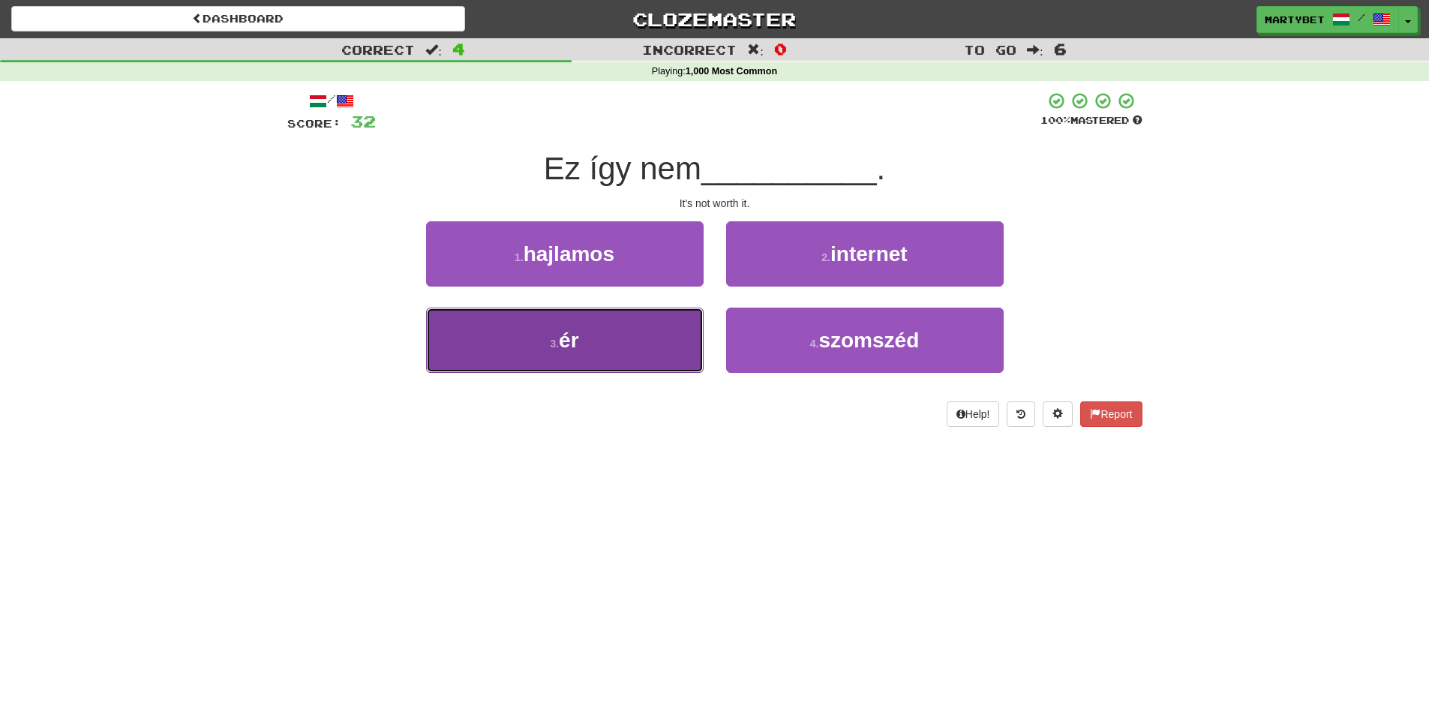
click at [569, 356] on button "3 . ér" at bounding box center [565, 340] width 278 height 65
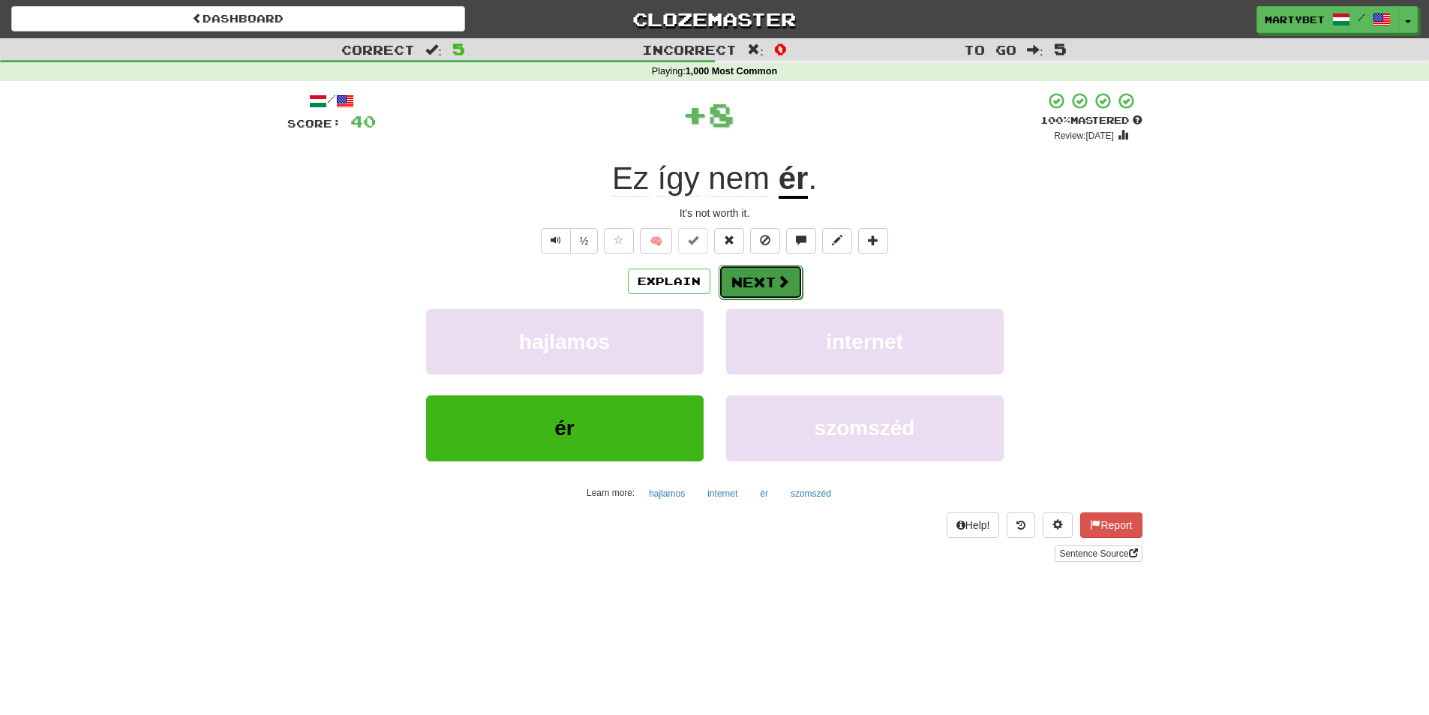
click at [739, 295] on button "Next" at bounding box center [761, 282] width 84 height 35
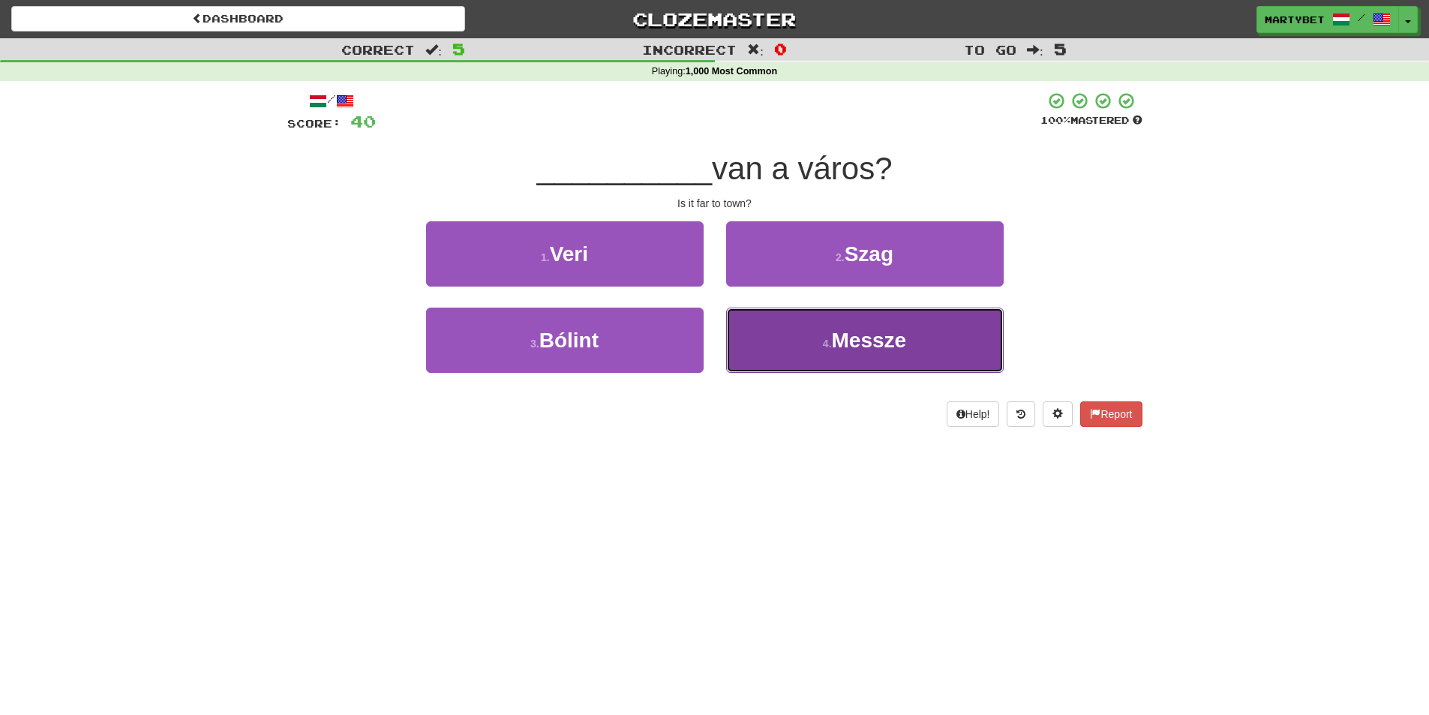
click at [854, 340] on span "Messze" at bounding box center [869, 340] width 75 height 23
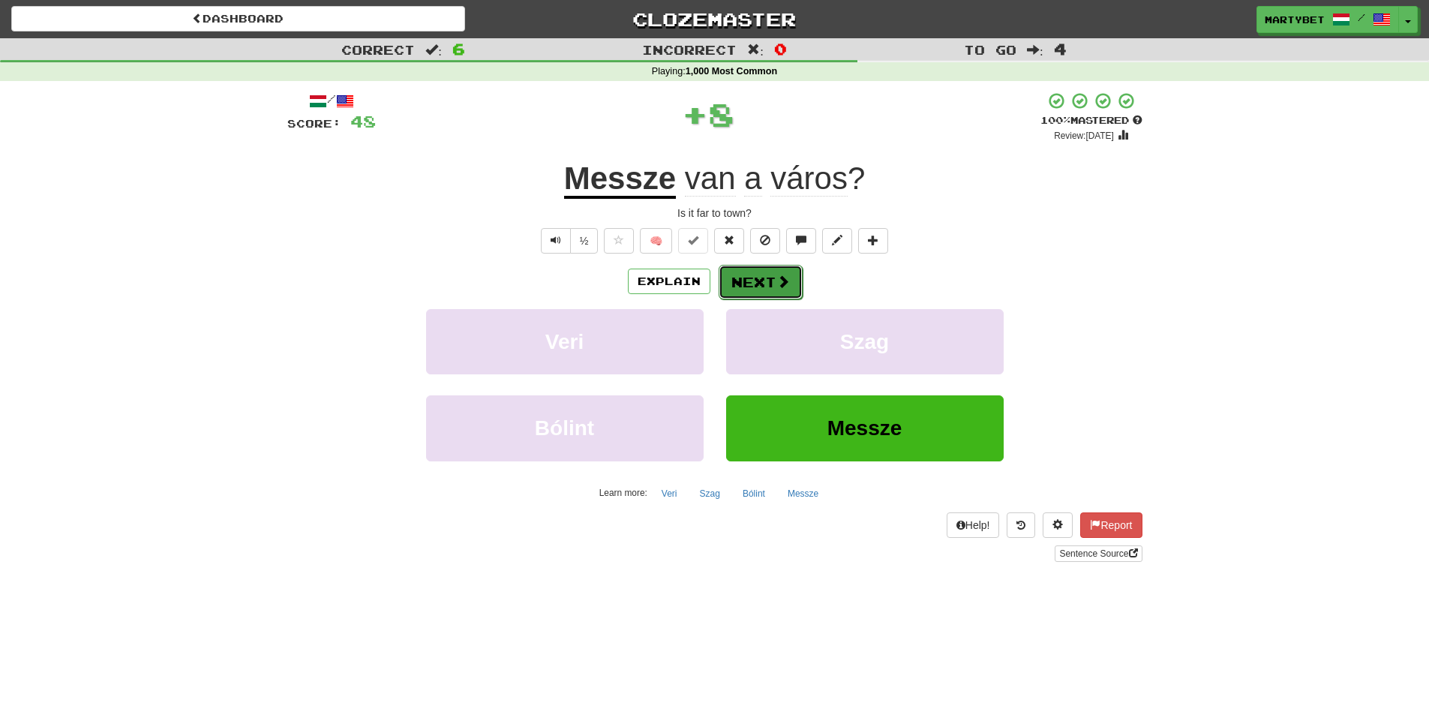
click at [748, 278] on button "Next" at bounding box center [761, 282] width 84 height 35
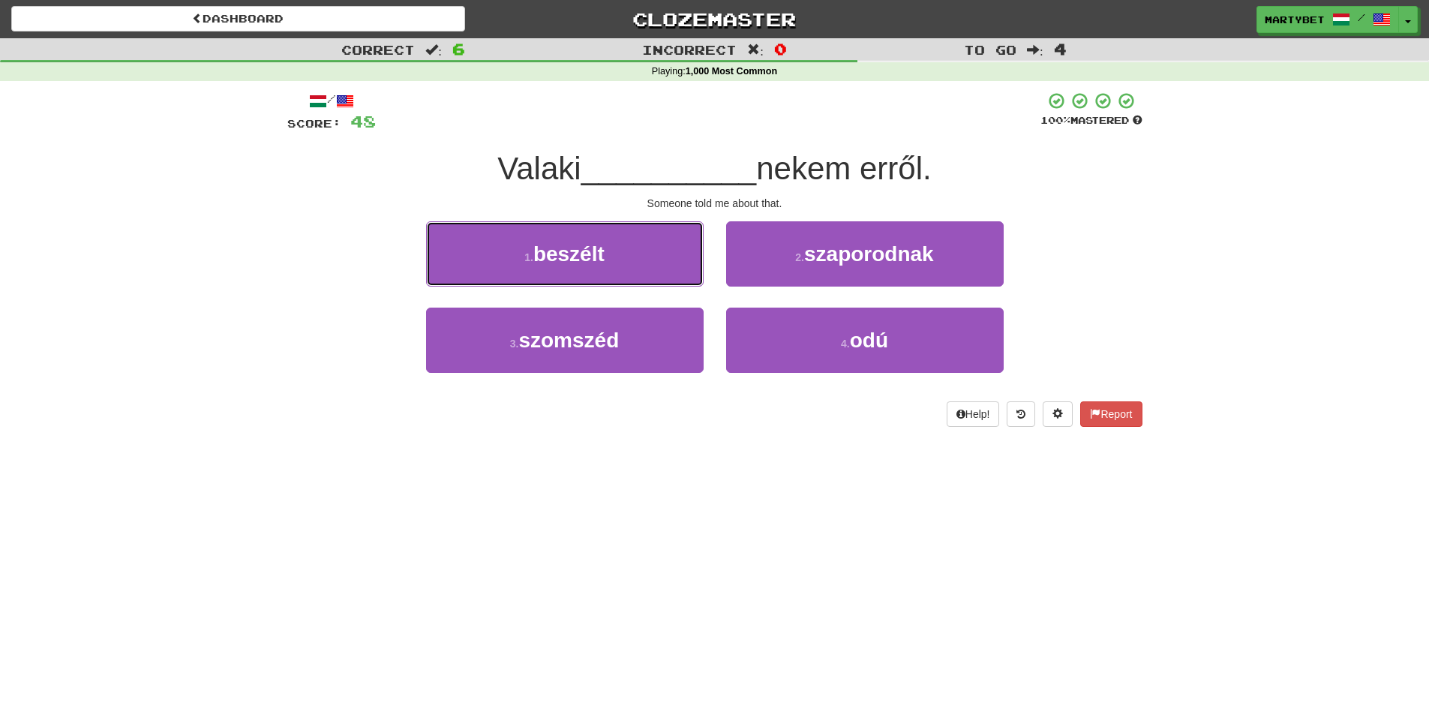
drag, startPoint x: 596, startPoint y: 249, endPoint x: 612, endPoint y: 258, distance: 18.8
click at [595, 249] on span "beszélt" at bounding box center [568, 253] width 71 height 23
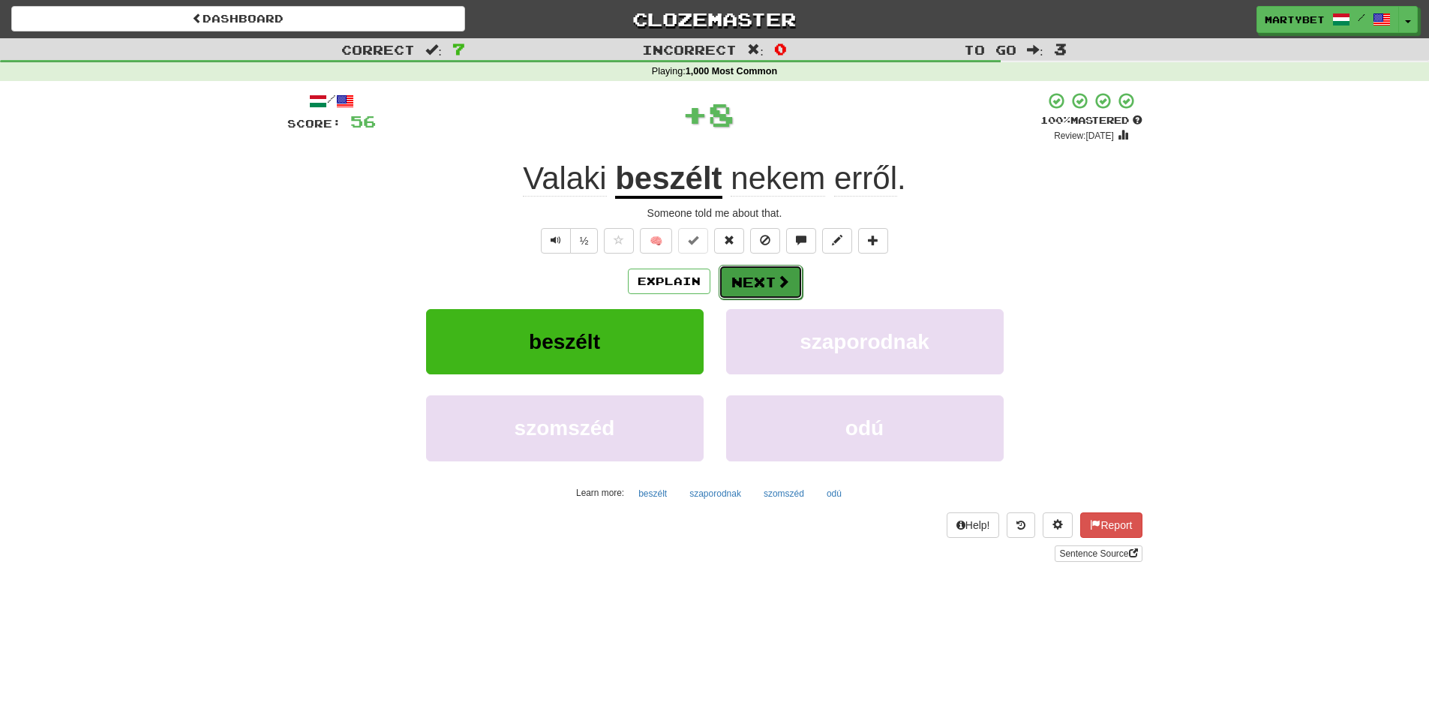
click at [737, 274] on button "Next" at bounding box center [761, 282] width 84 height 35
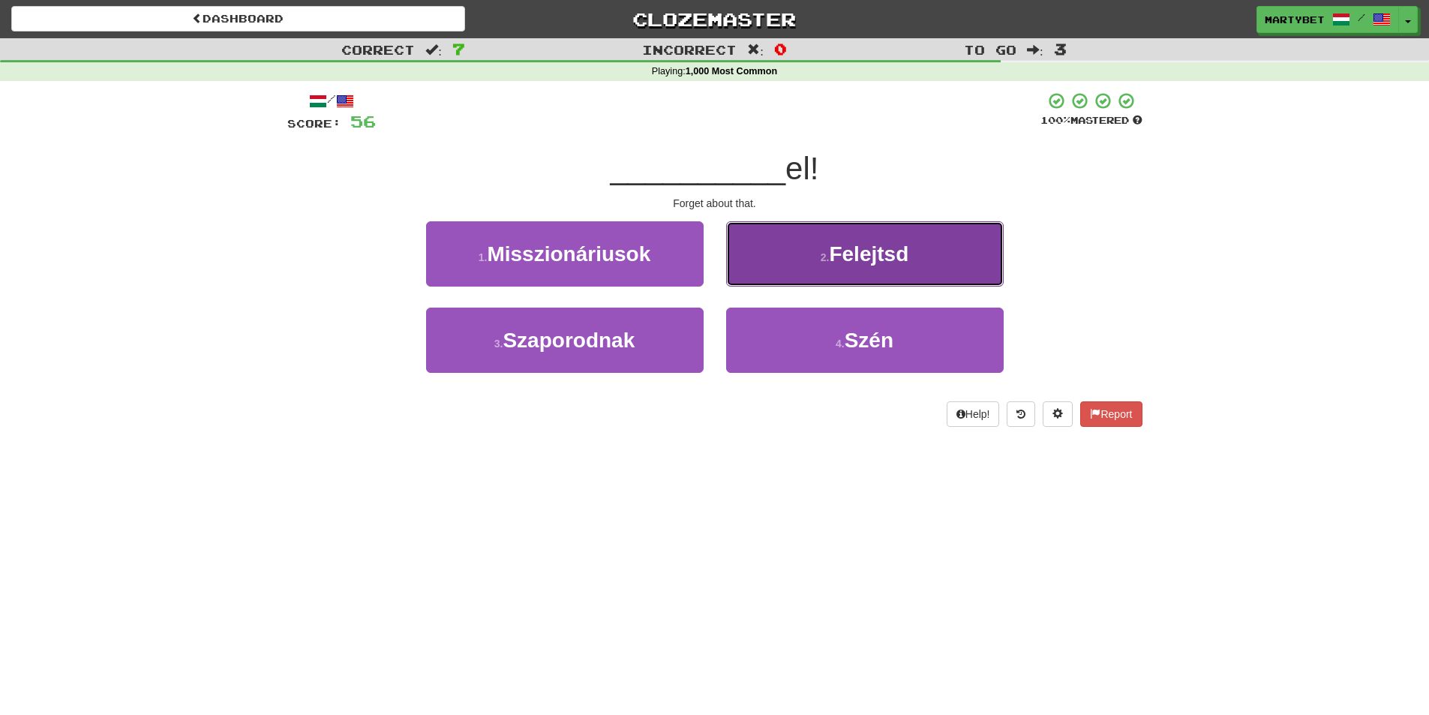
click at [861, 262] on span "Felejtsd" at bounding box center [869, 253] width 80 height 23
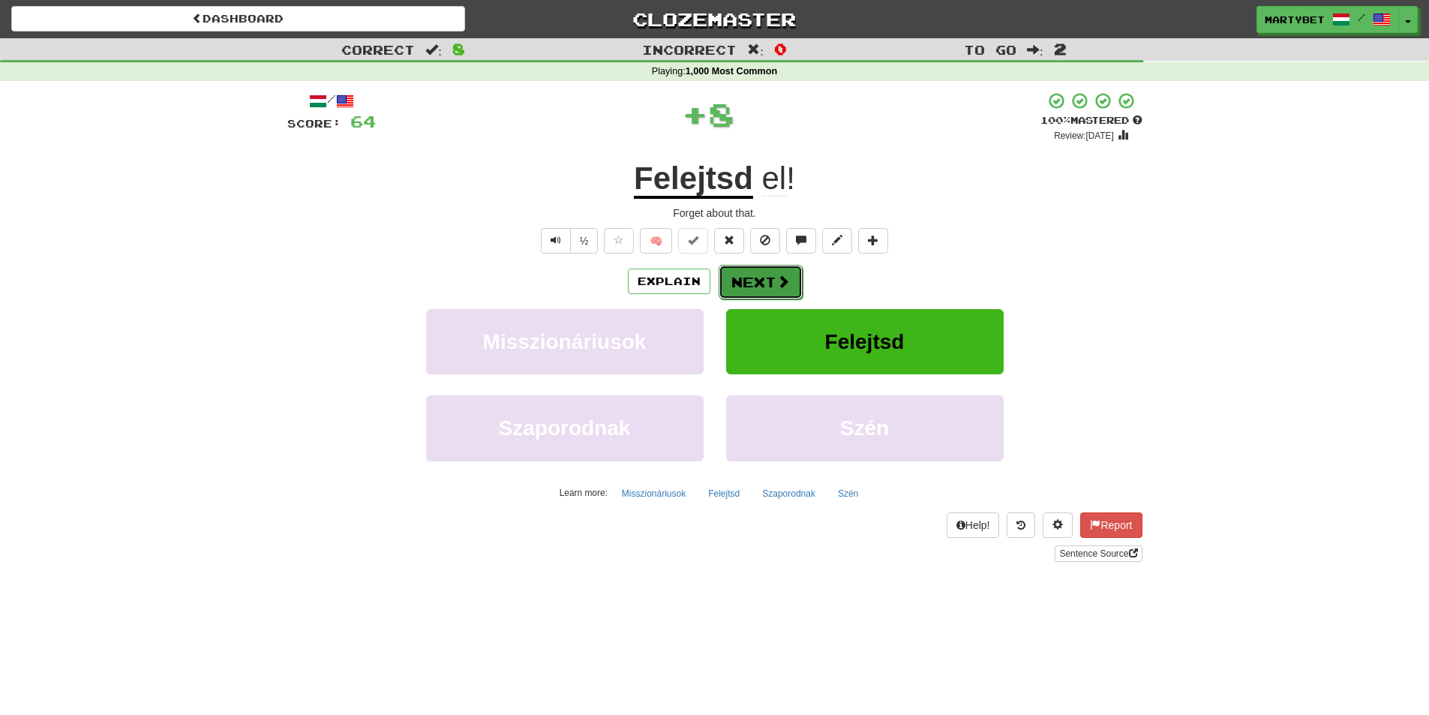
click at [770, 284] on button "Next" at bounding box center [761, 282] width 84 height 35
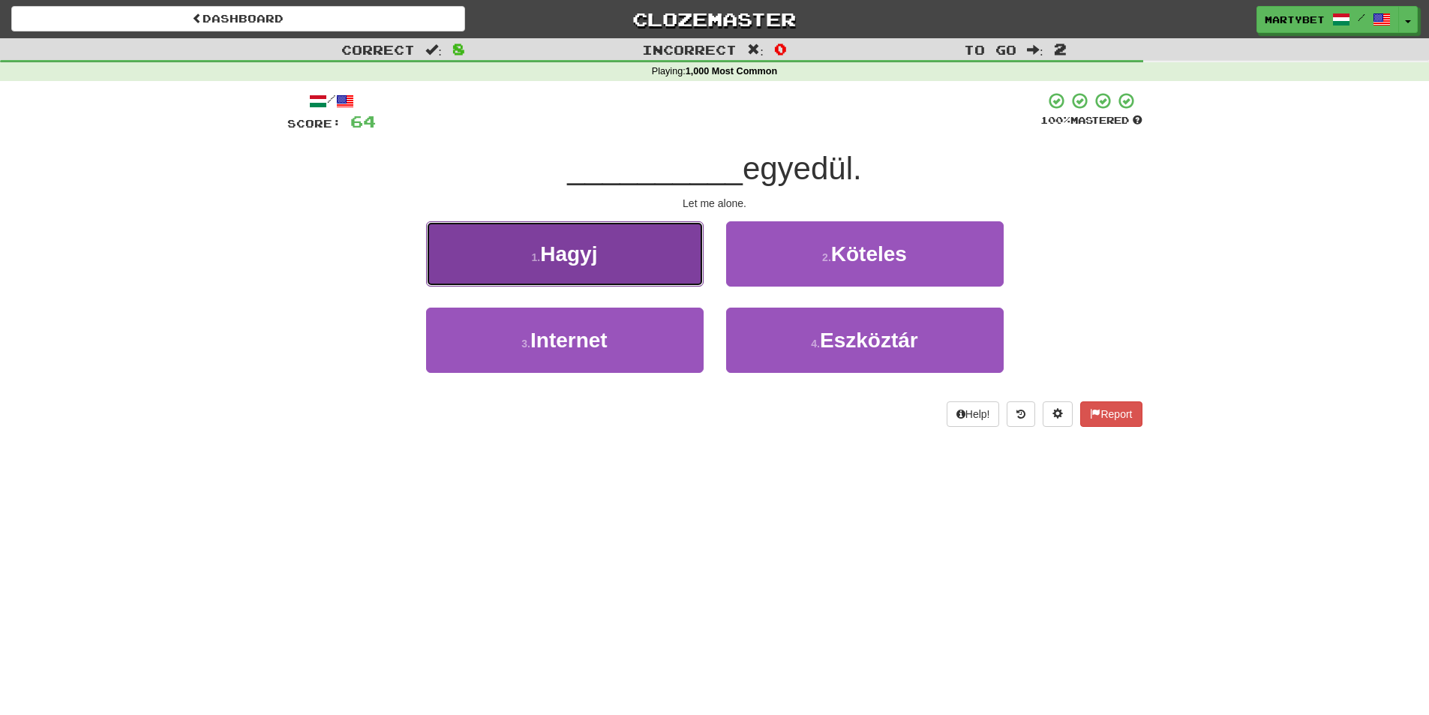
click at [572, 275] on button "1 . Hagyj" at bounding box center [565, 253] width 278 height 65
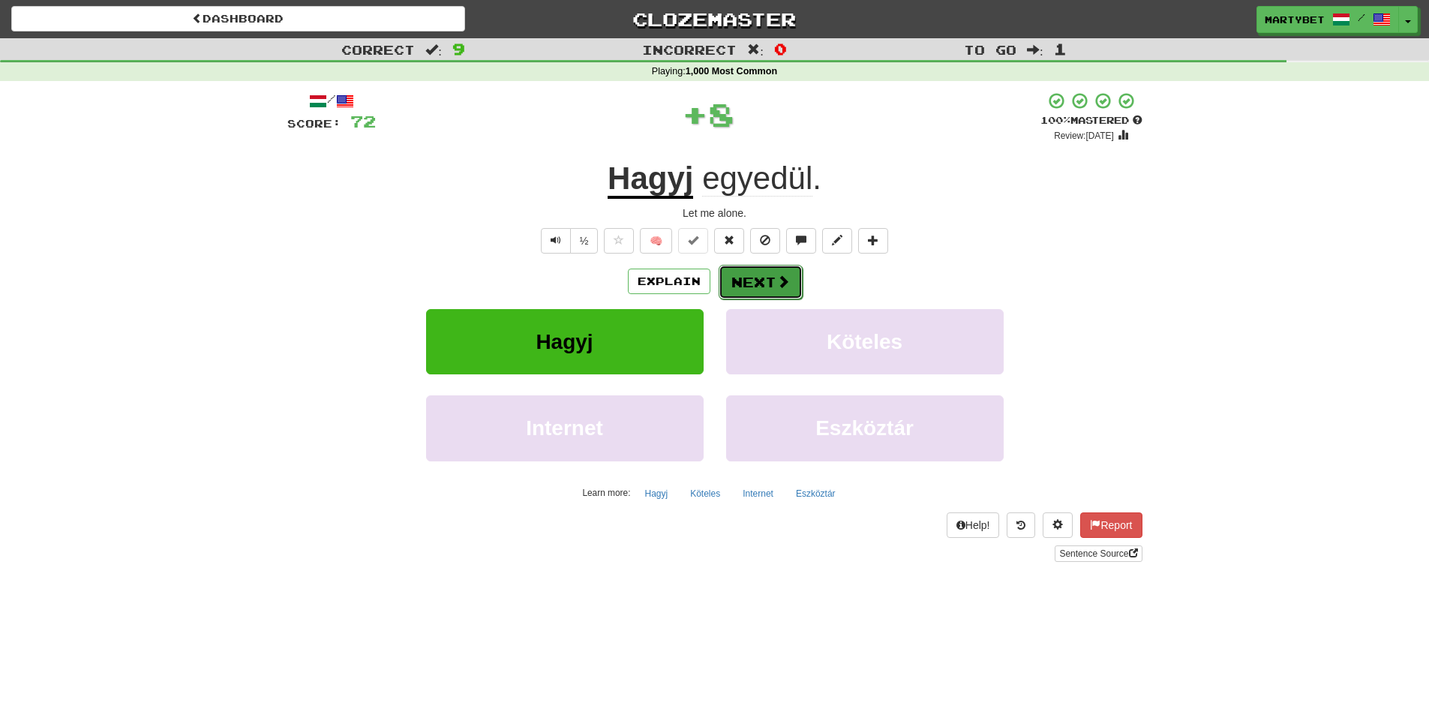
click at [746, 293] on button "Next" at bounding box center [761, 282] width 84 height 35
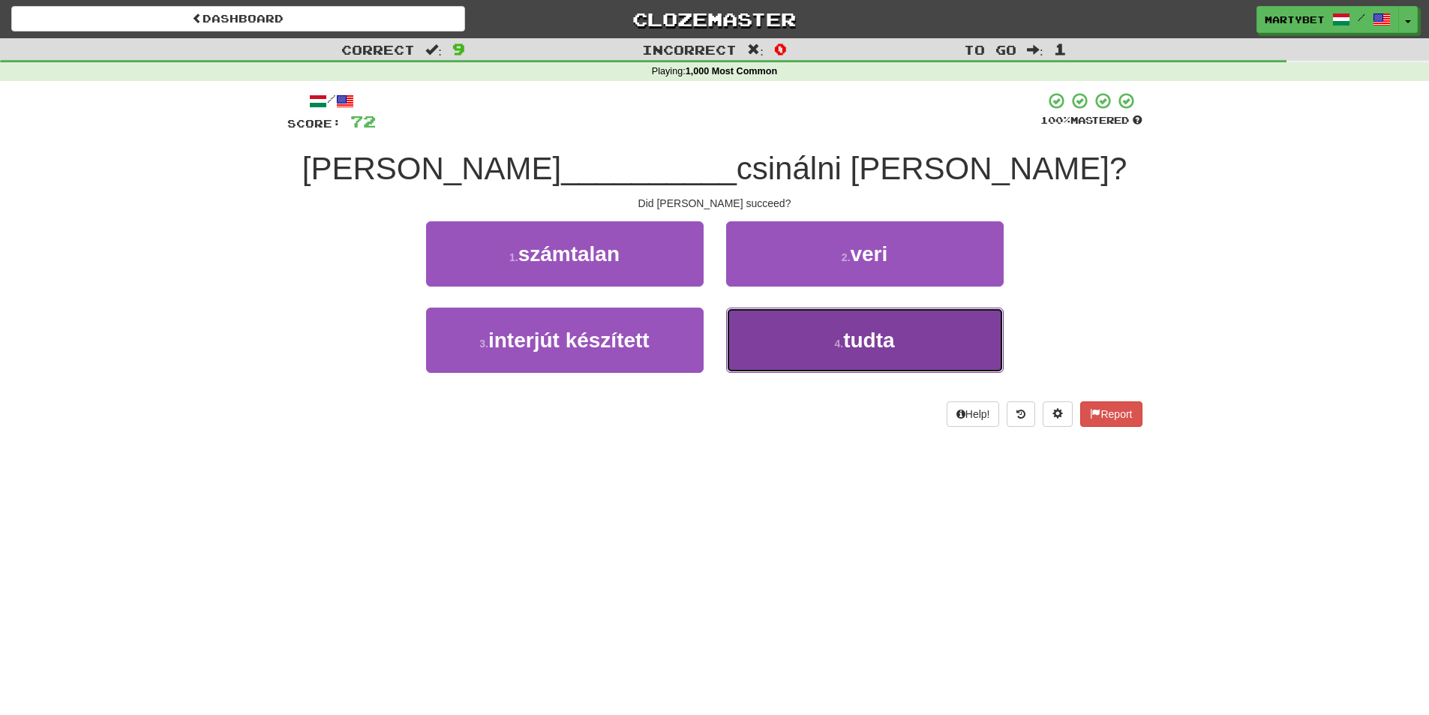
click at [880, 342] on span "tudta" at bounding box center [868, 340] width 51 height 23
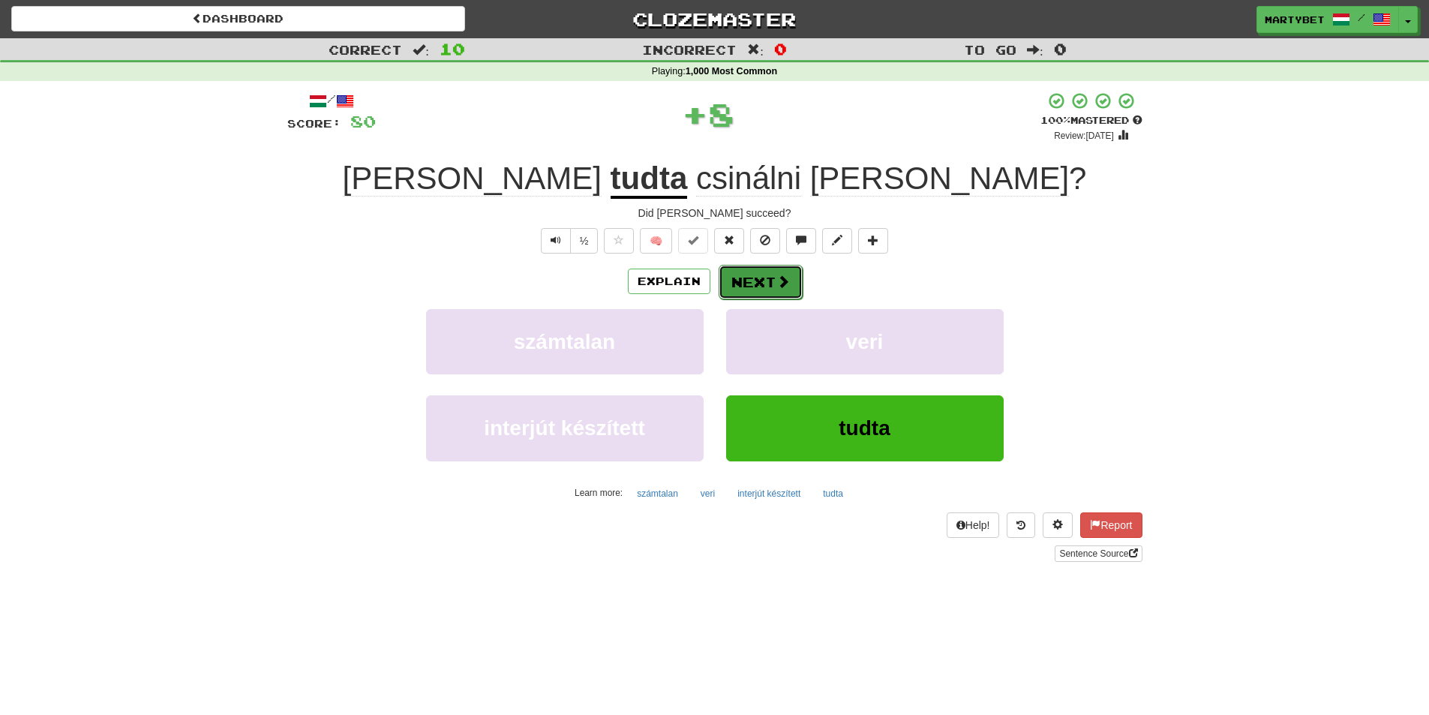
click at [757, 275] on button "Next" at bounding box center [761, 282] width 84 height 35
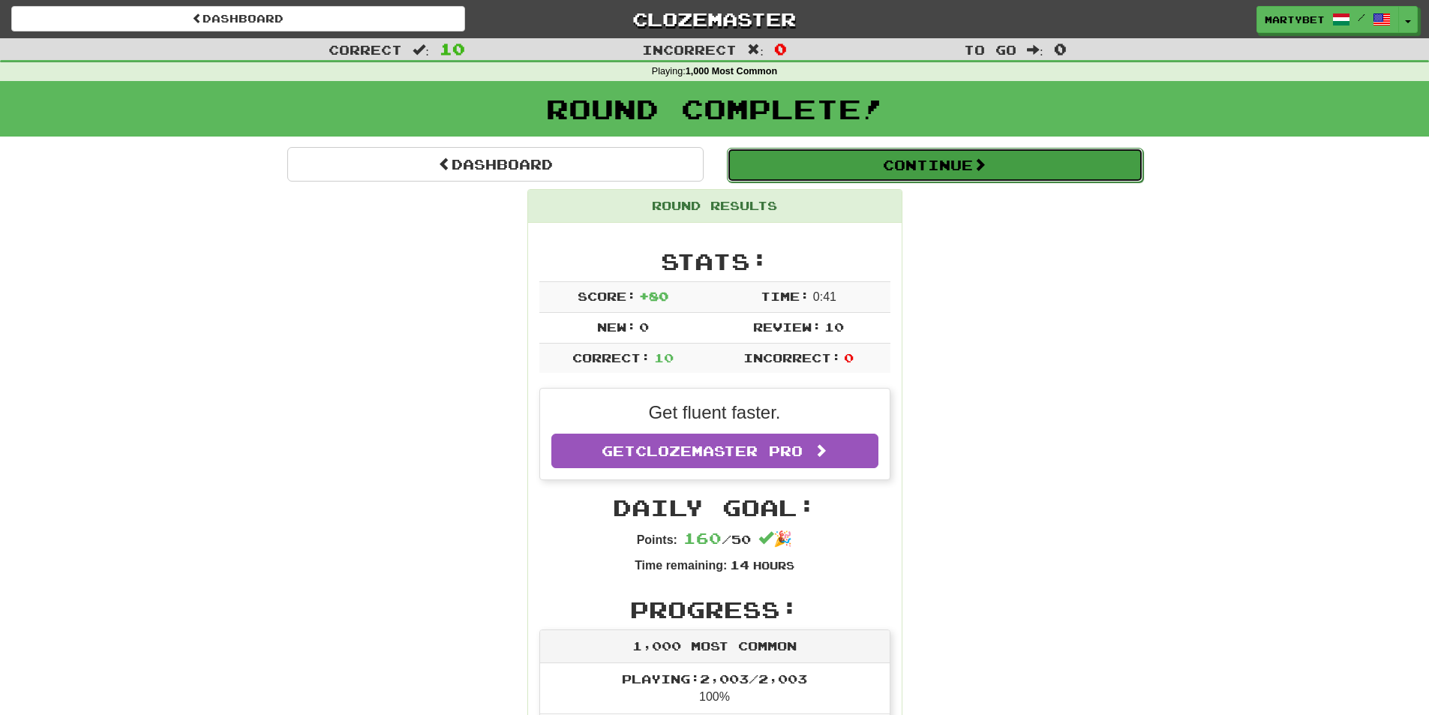
click at [898, 163] on button "Continue" at bounding box center [935, 165] width 416 height 35
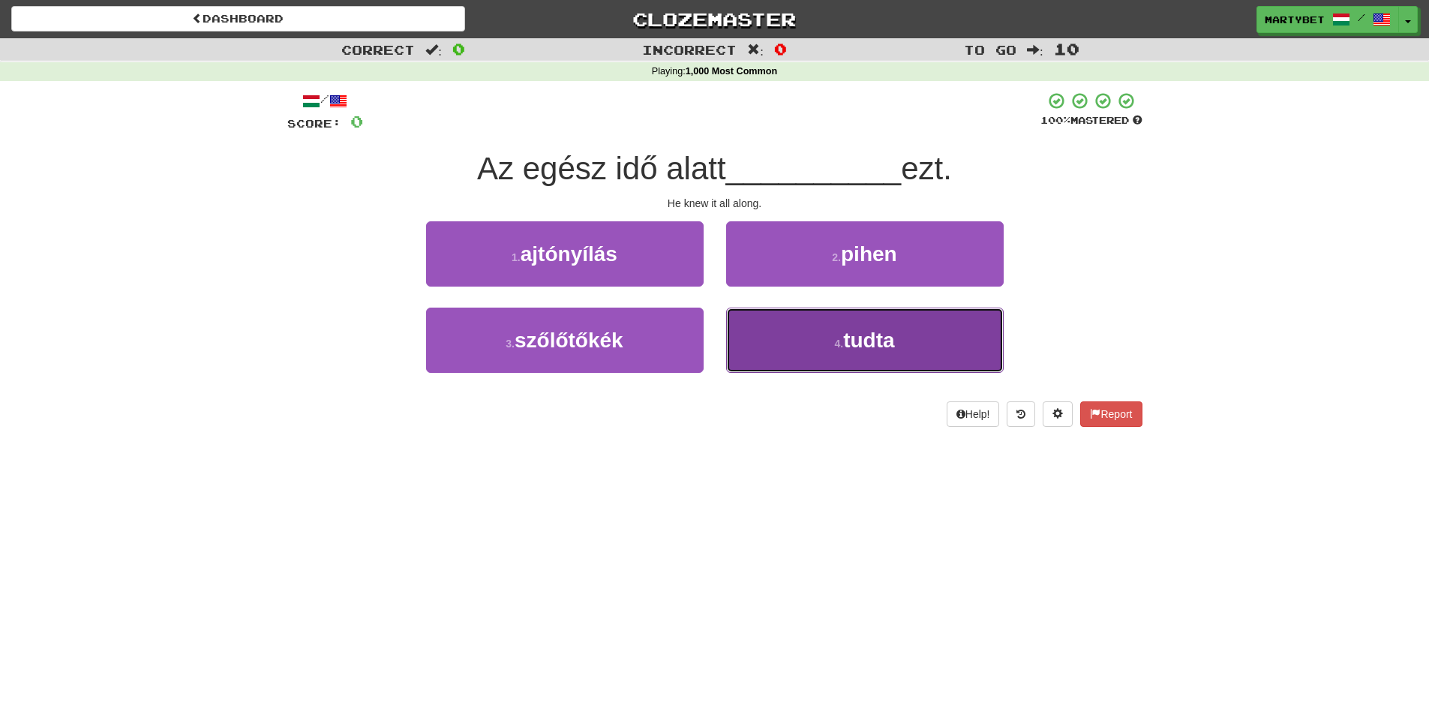
click at [870, 345] on span "tudta" at bounding box center [868, 340] width 51 height 23
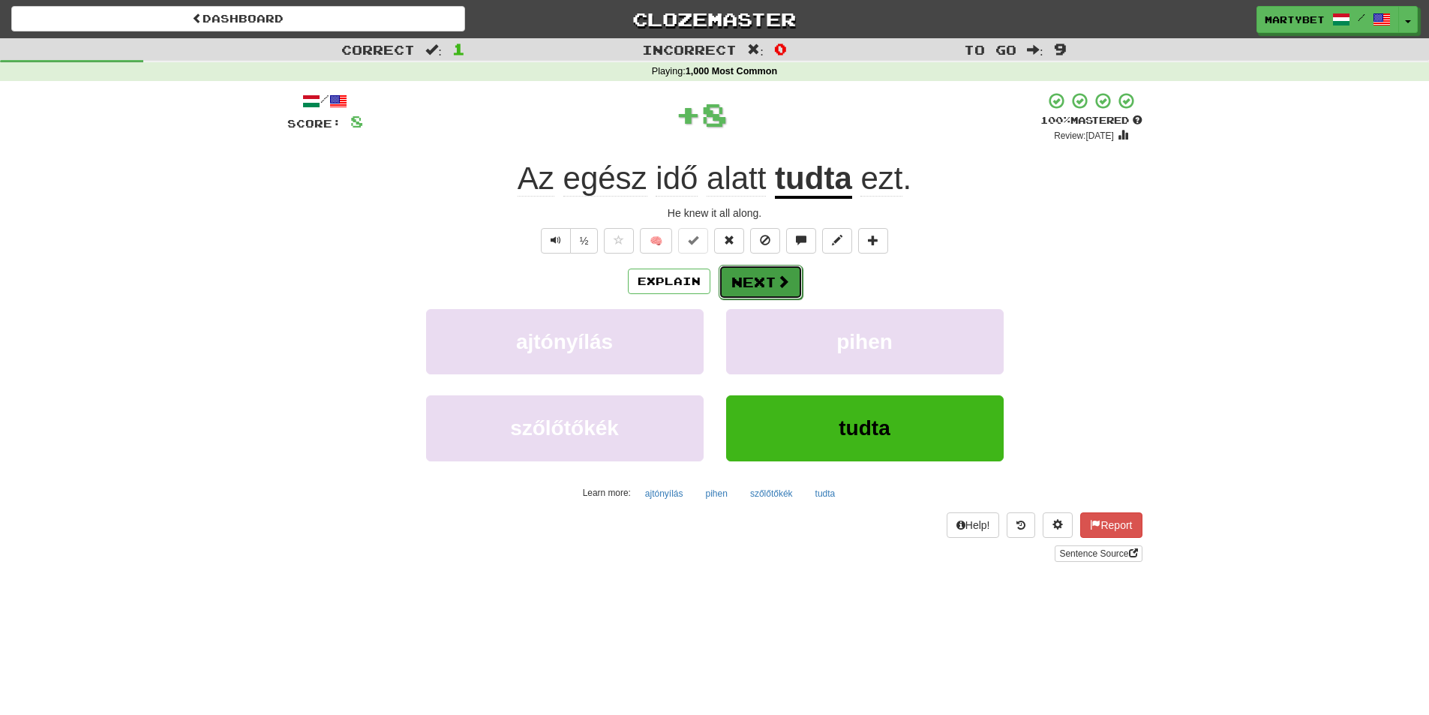
click at [746, 278] on button "Next" at bounding box center [761, 282] width 84 height 35
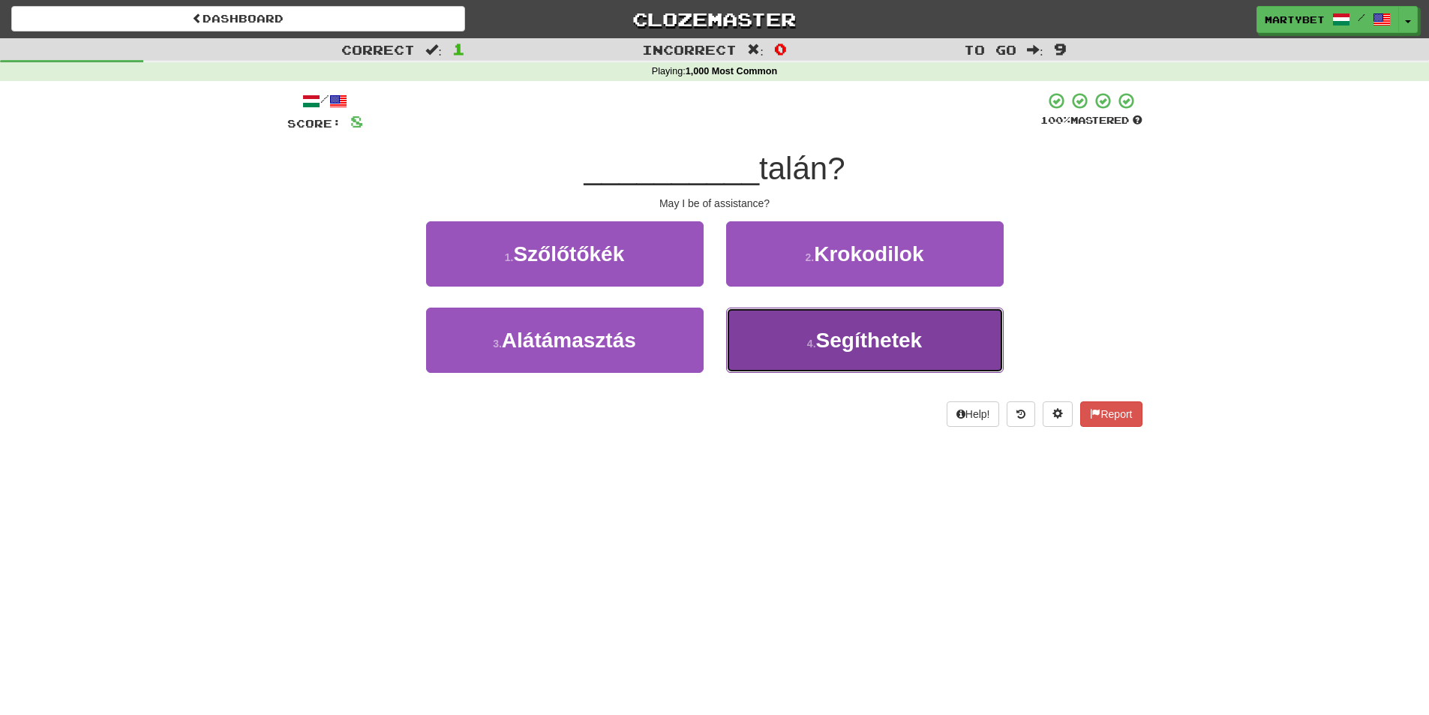
click at [880, 338] on span "Segíthetek" at bounding box center [869, 340] width 107 height 23
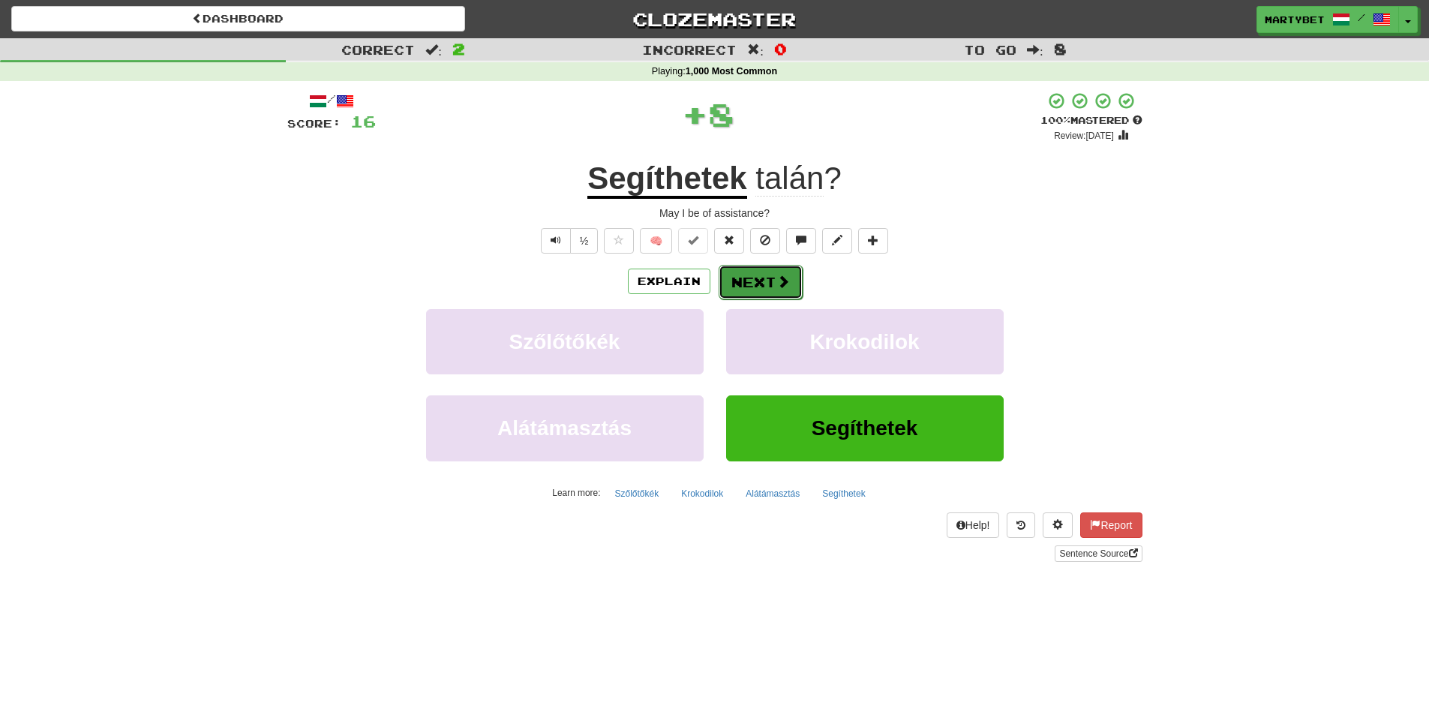
click at [746, 278] on button "Next" at bounding box center [761, 282] width 84 height 35
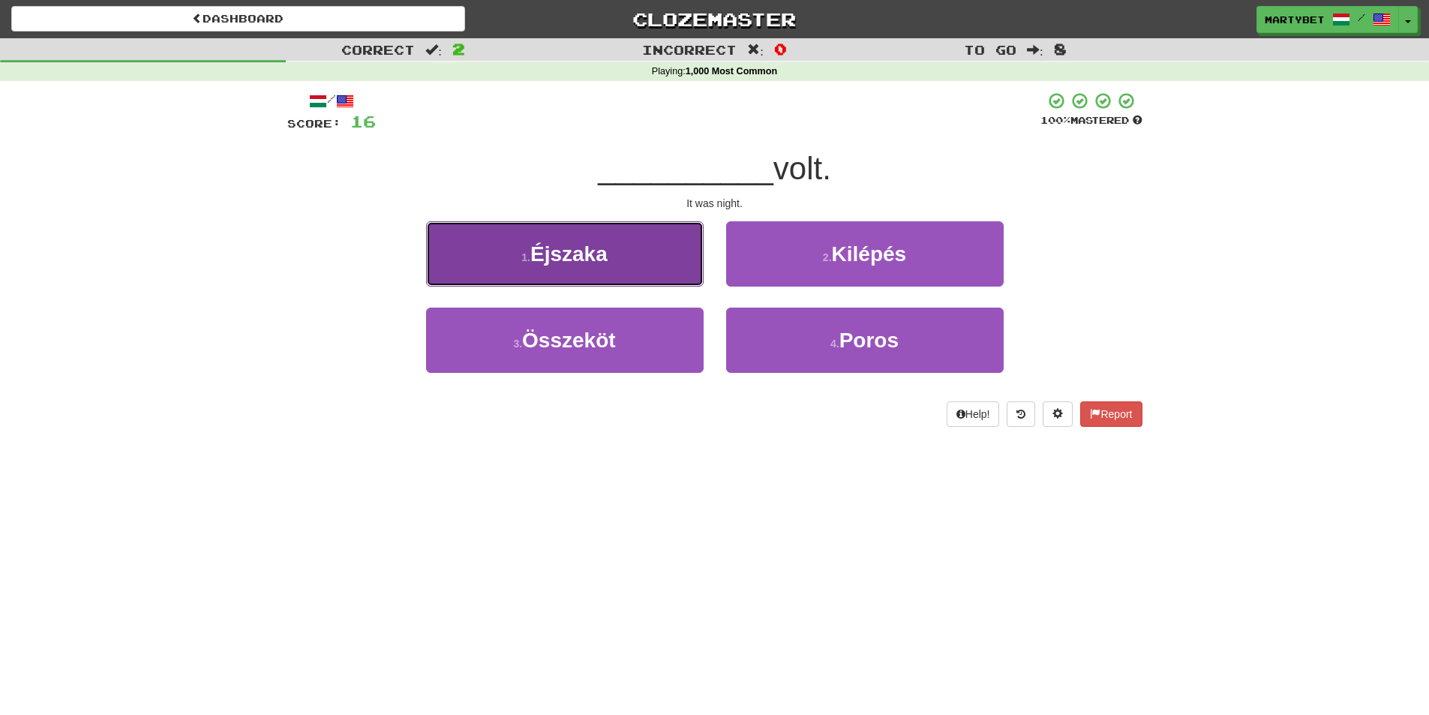
click at [598, 263] on span "Éjszaka" at bounding box center [568, 253] width 77 height 23
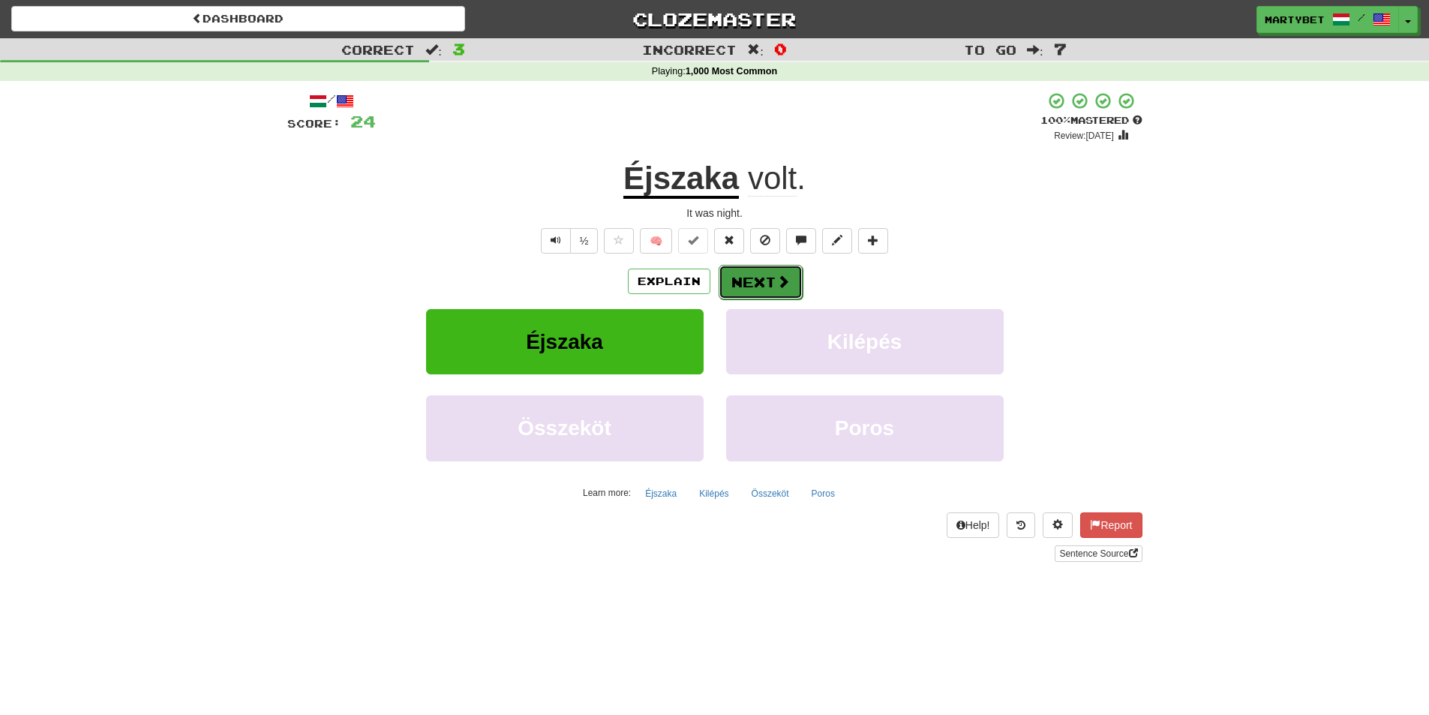
click at [744, 285] on button "Next" at bounding box center [761, 282] width 84 height 35
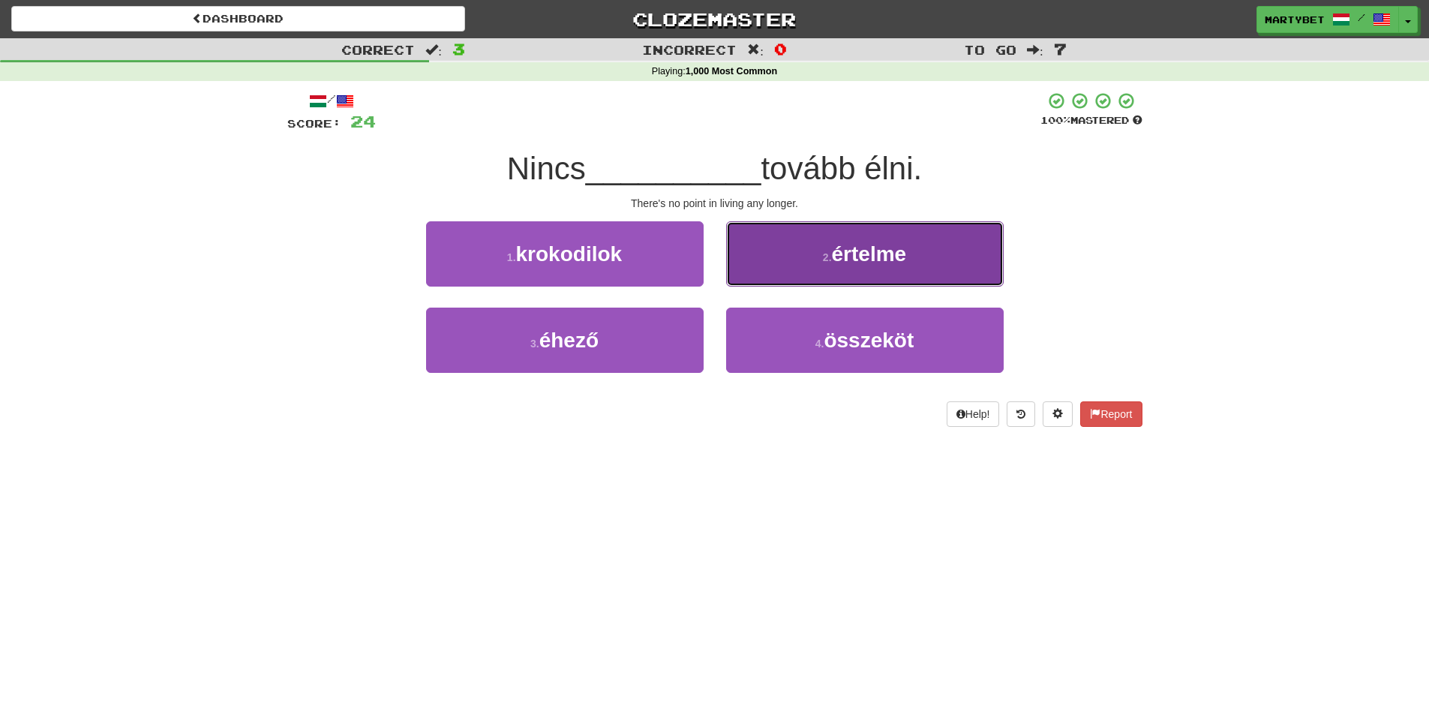
click at [872, 258] on span "értelme" at bounding box center [869, 253] width 75 height 23
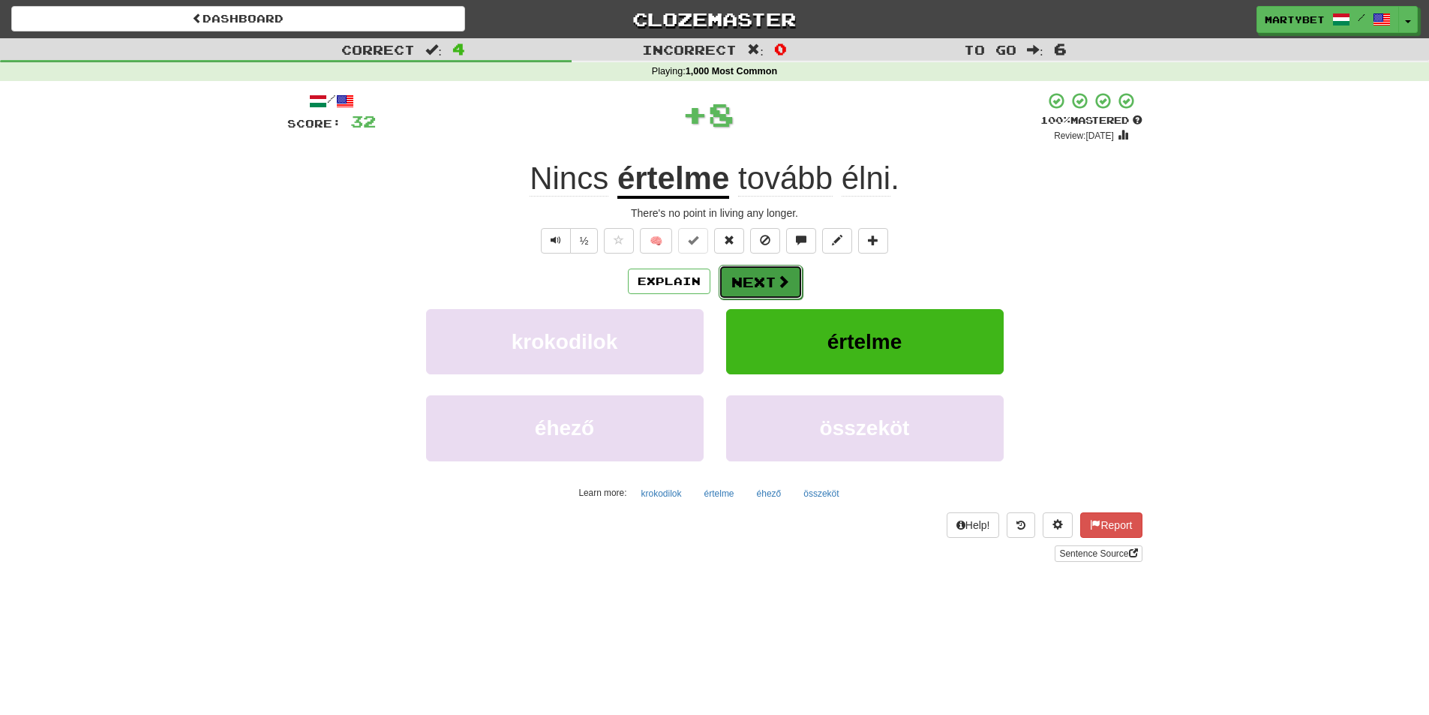
click at [758, 278] on button "Next" at bounding box center [761, 282] width 84 height 35
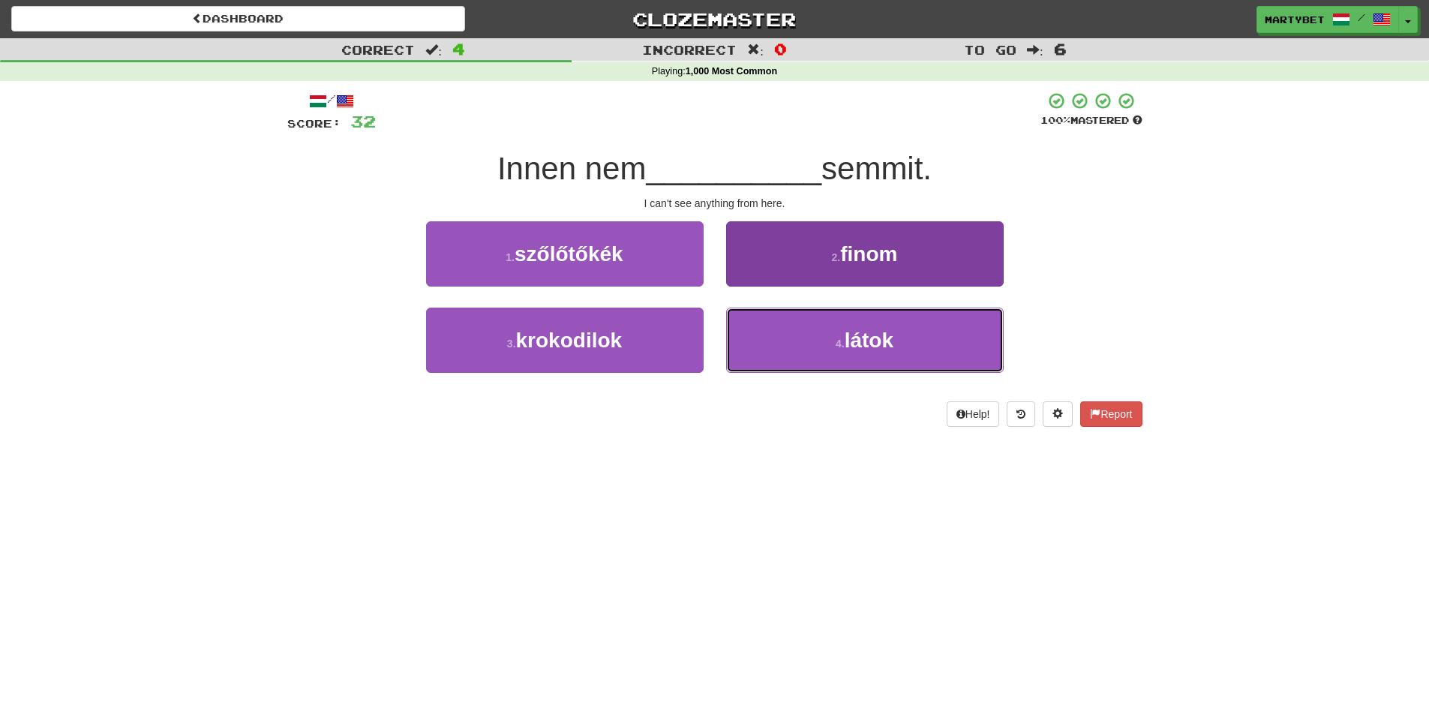
drag, startPoint x: 866, startPoint y: 337, endPoint x: 834, endPoint y: 329, distance: 32.6
click at [866, 338] on span "látok" at bounding box center [869, 340] width 49 height 23
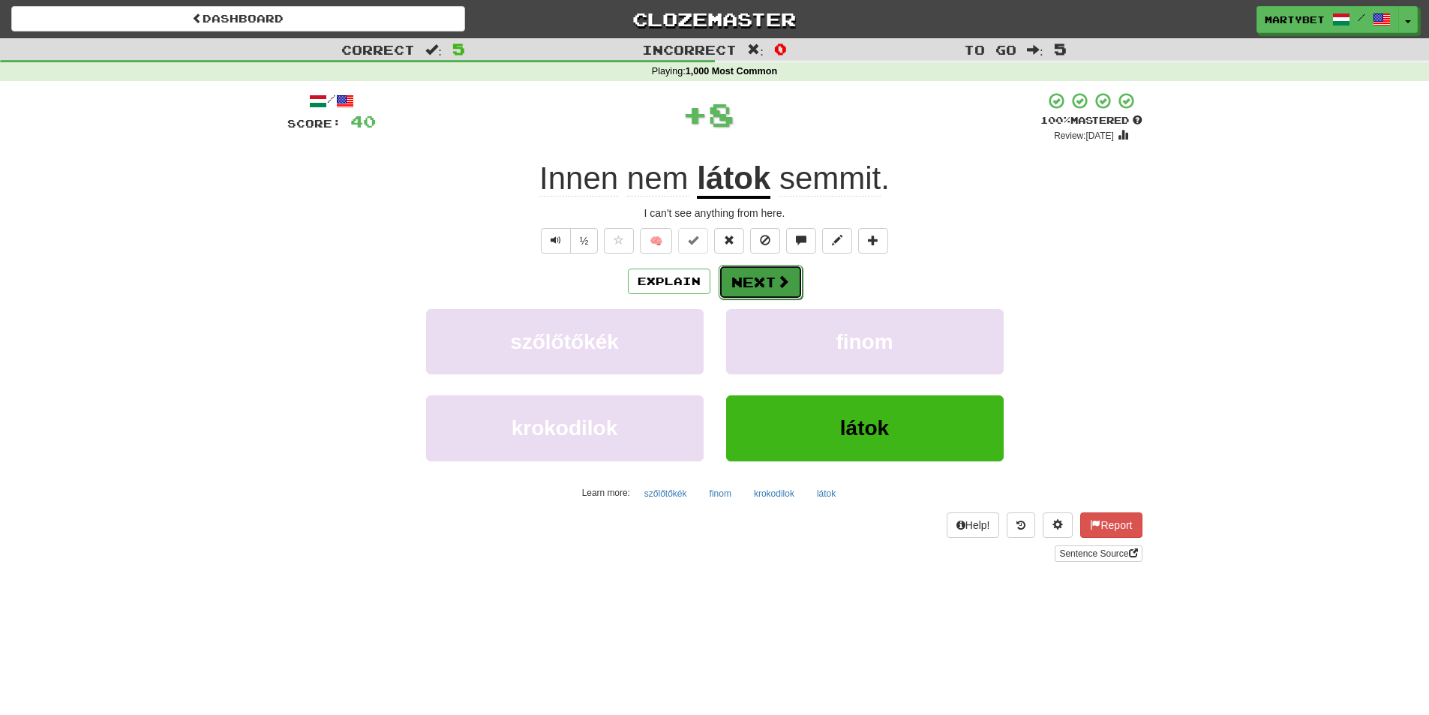
click at [773, 286] on button "Next" at bounding box center [761, 282] width 84 height 35
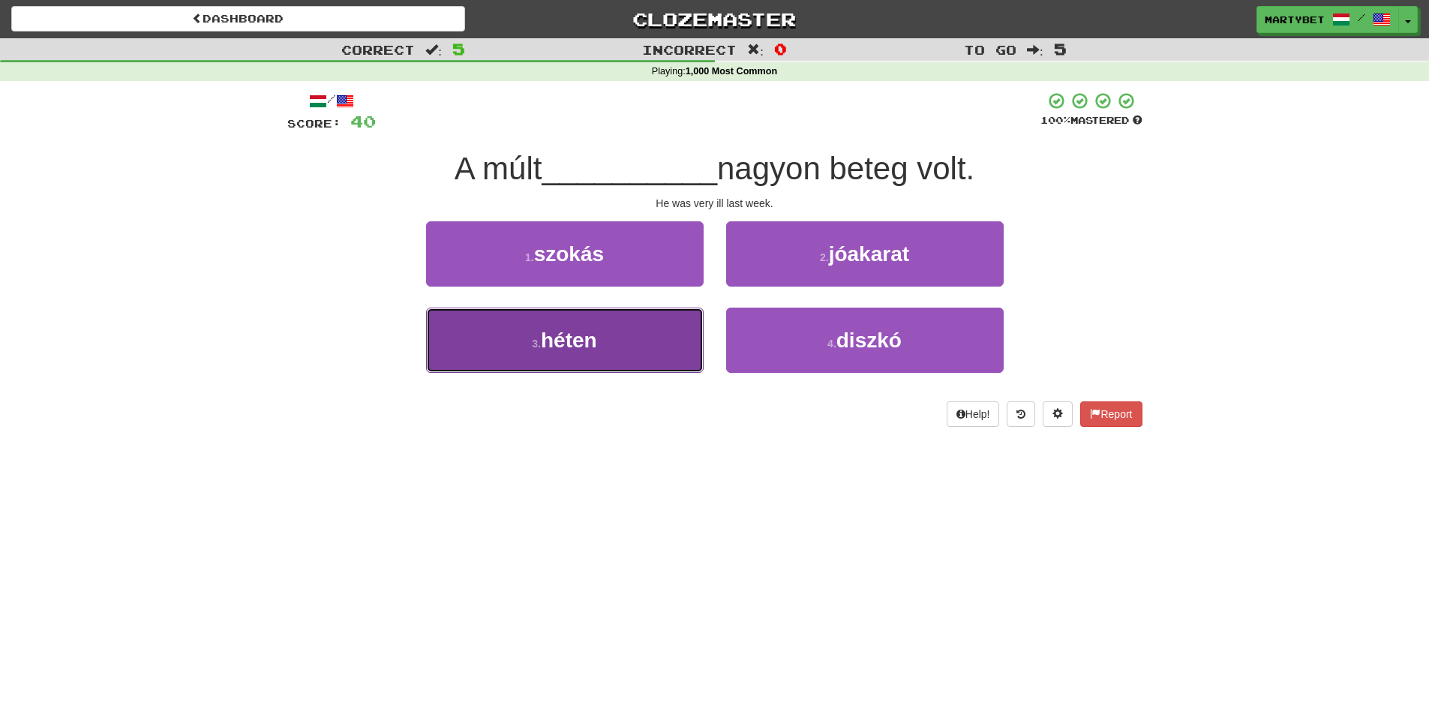
click at [555, 347] on span "héten" at bounding box center [569, 340] width 56 height 23
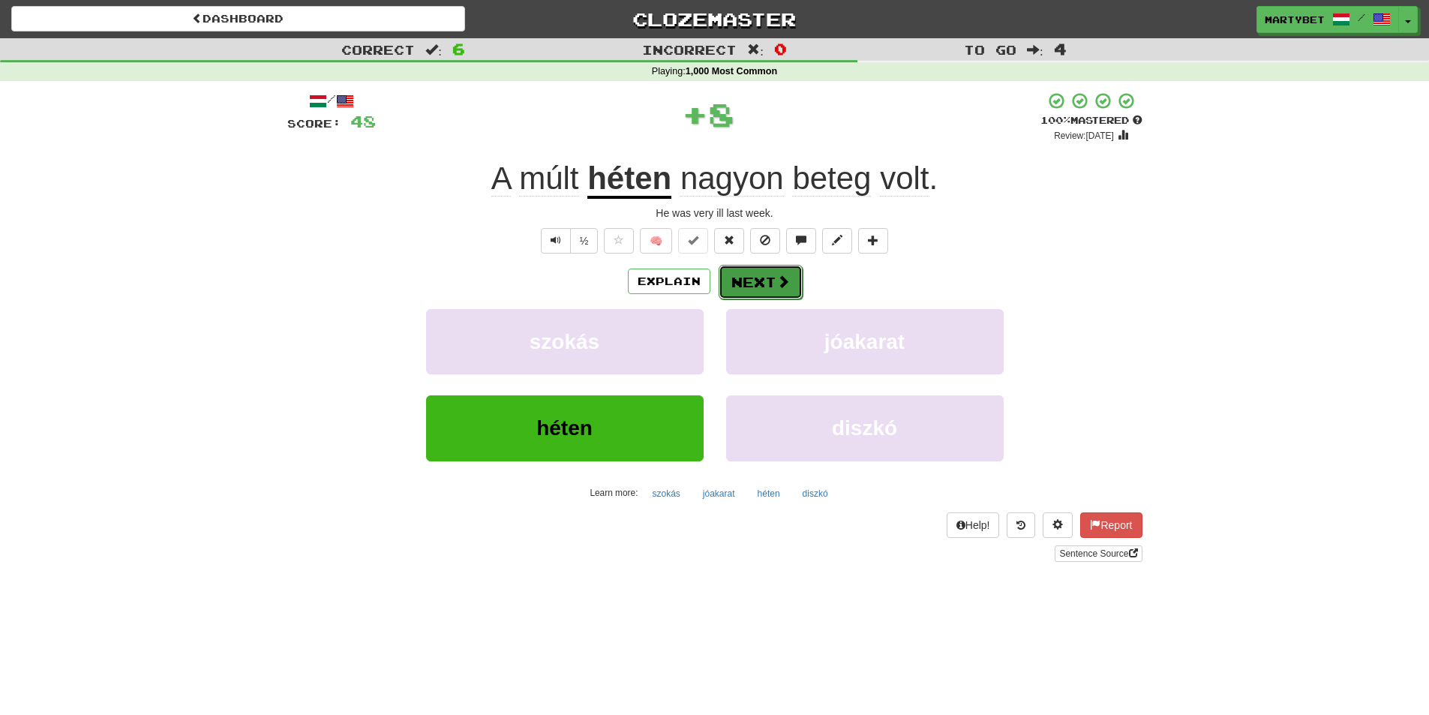
click at [752, 281] on button "Next" at bounding box center [761, 282] width 84 height 35
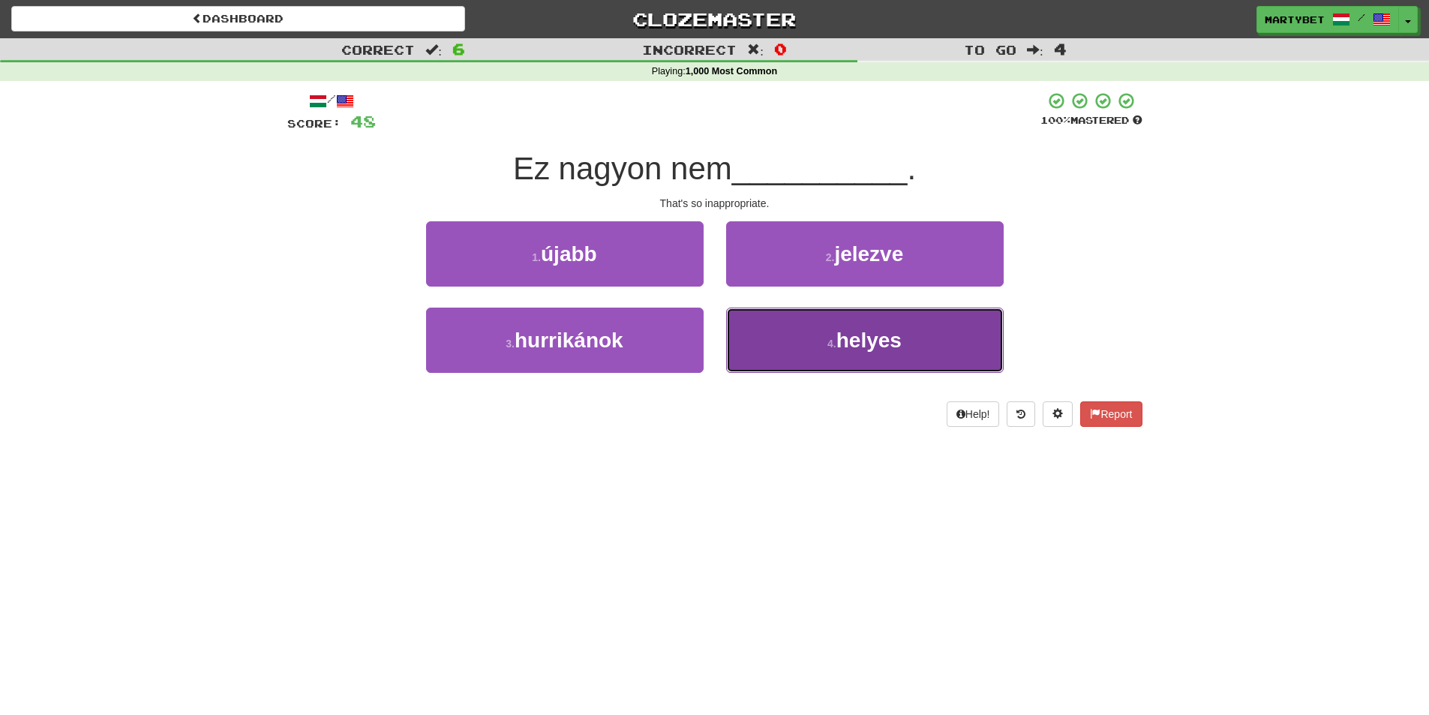
click at [854, 342] on span "helyes" at bounding box center [868, 340] width 65 height 23
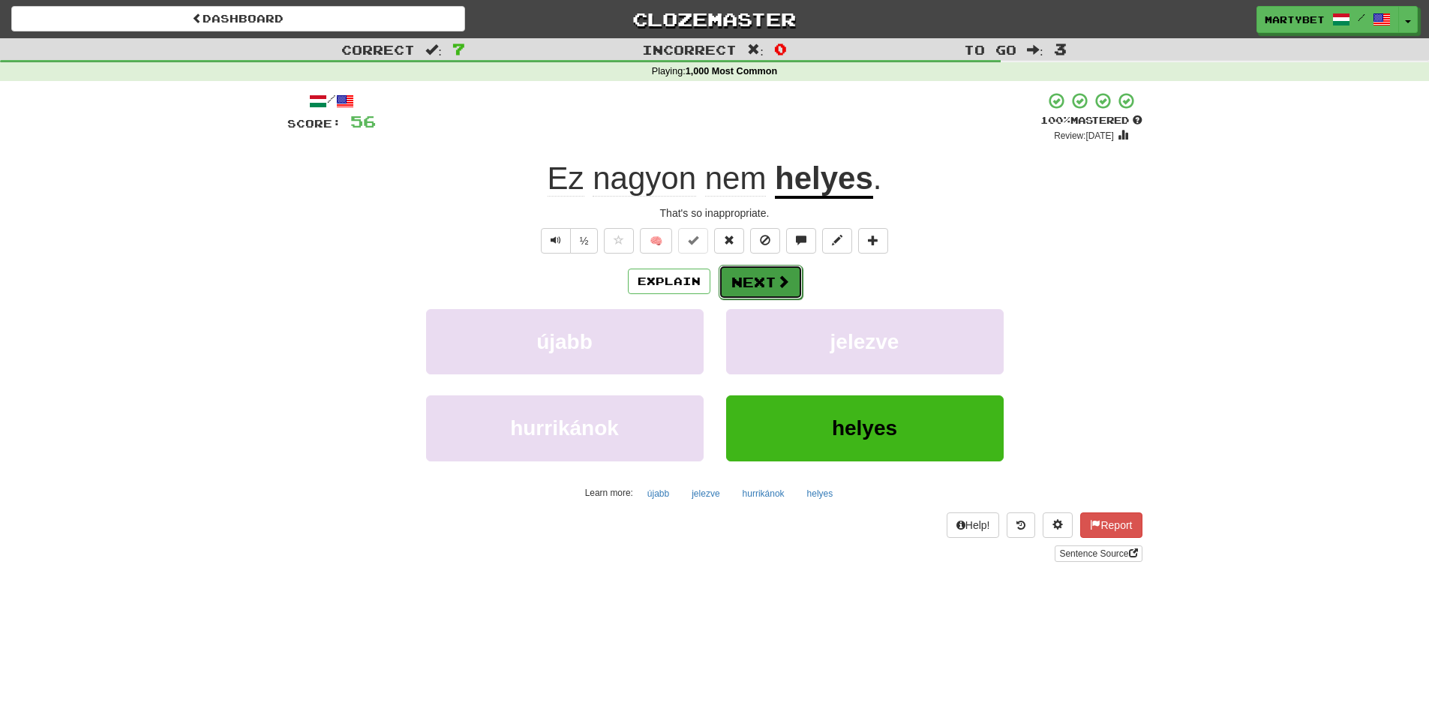
click at [756, 285] on button "Next" at bounding box center [761, 282] width 84 height 35
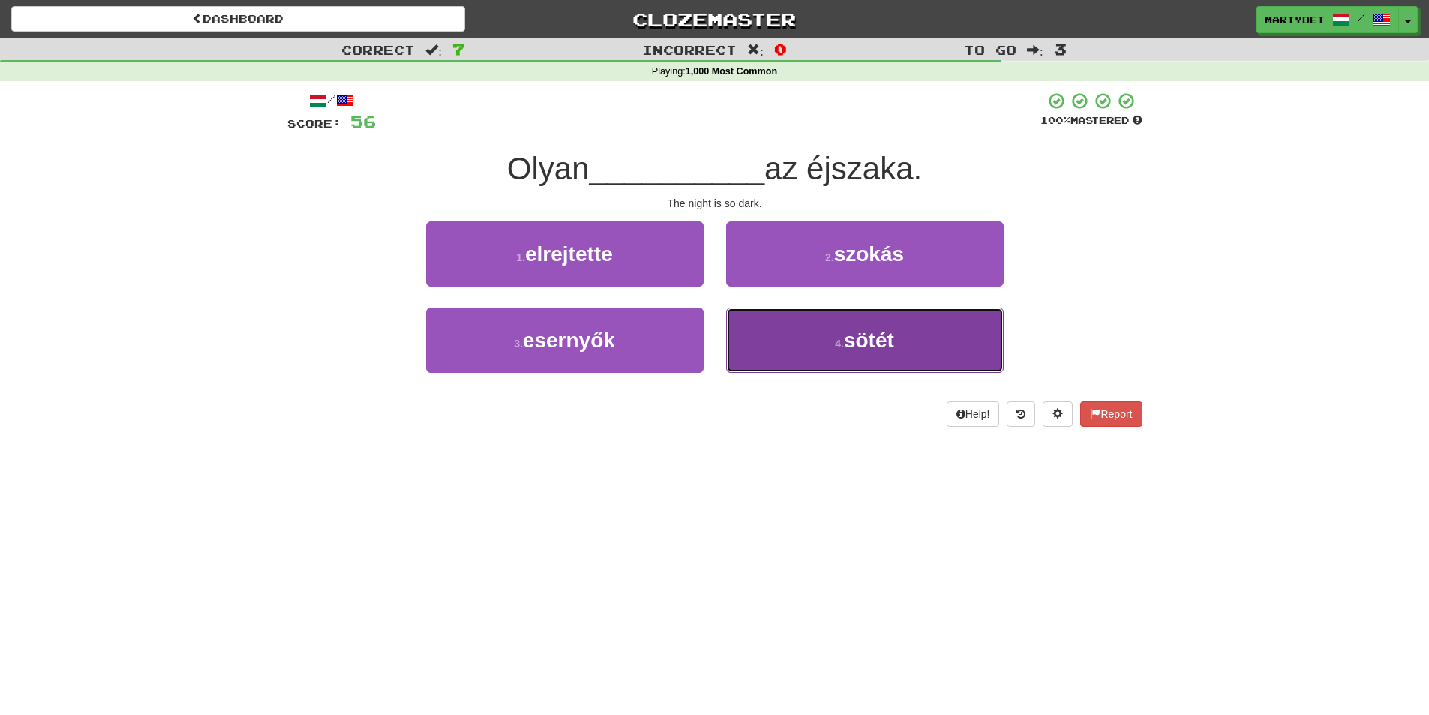
click at [871, 338] on span "sötét" at bounding box center [869, 340] width 50 height 23
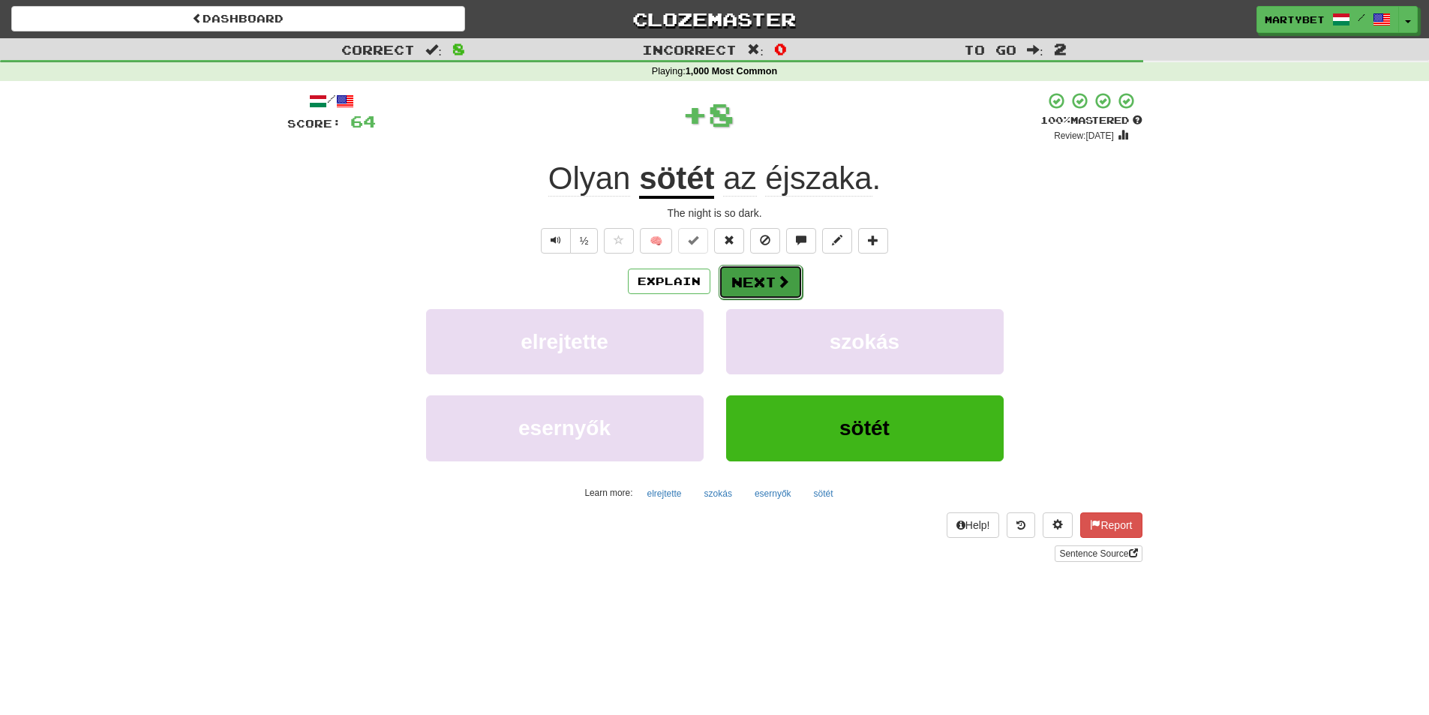
click at [762, 281] on button "Next" at bounding box center [761, 282] width 84 height 35
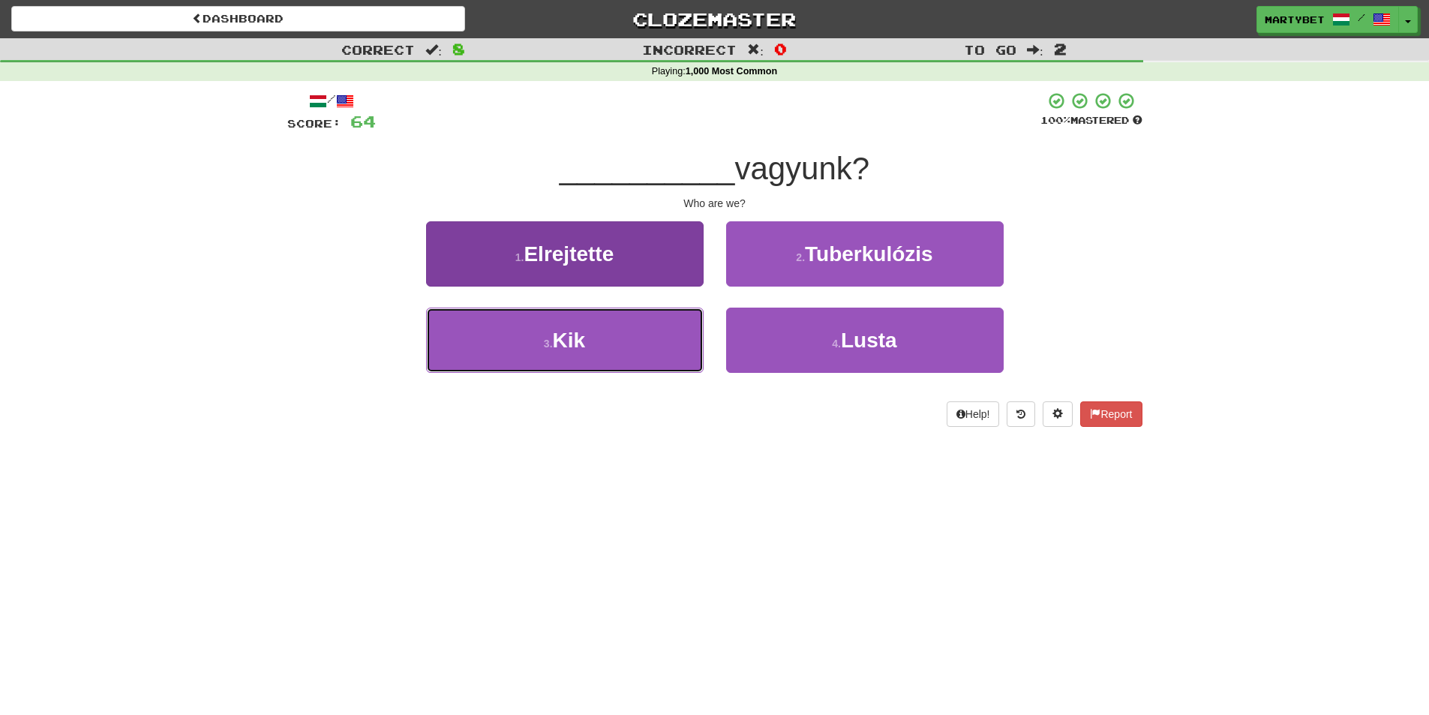
drag, startPoint x: 576, startPoint y: 341, endPoint x: 644, endPoint y: 338, distance: 68.3
click at [577, 344] on span "Kik" at bounding box center [569, 340] width 33 height 23
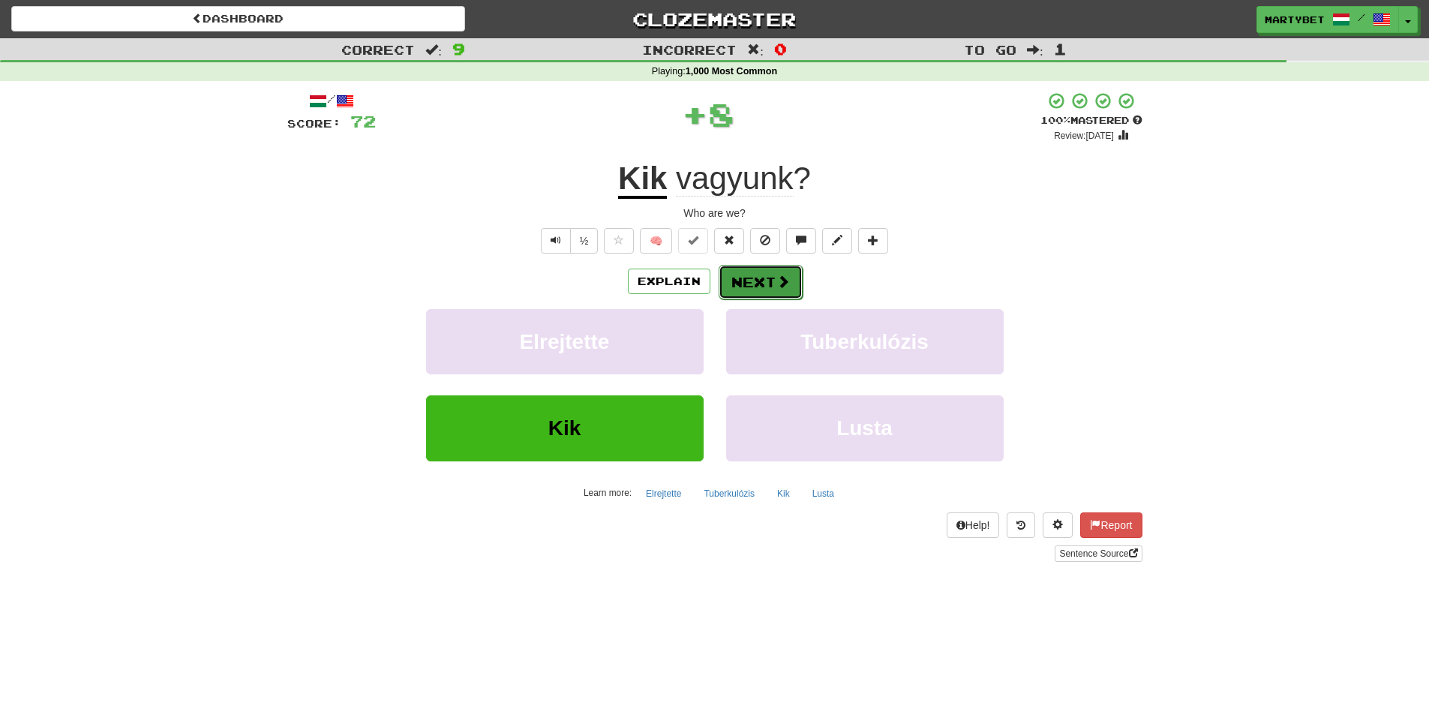
click at [748, 287] on button "Next" at bounding box center [761, 282] width 84 height 35
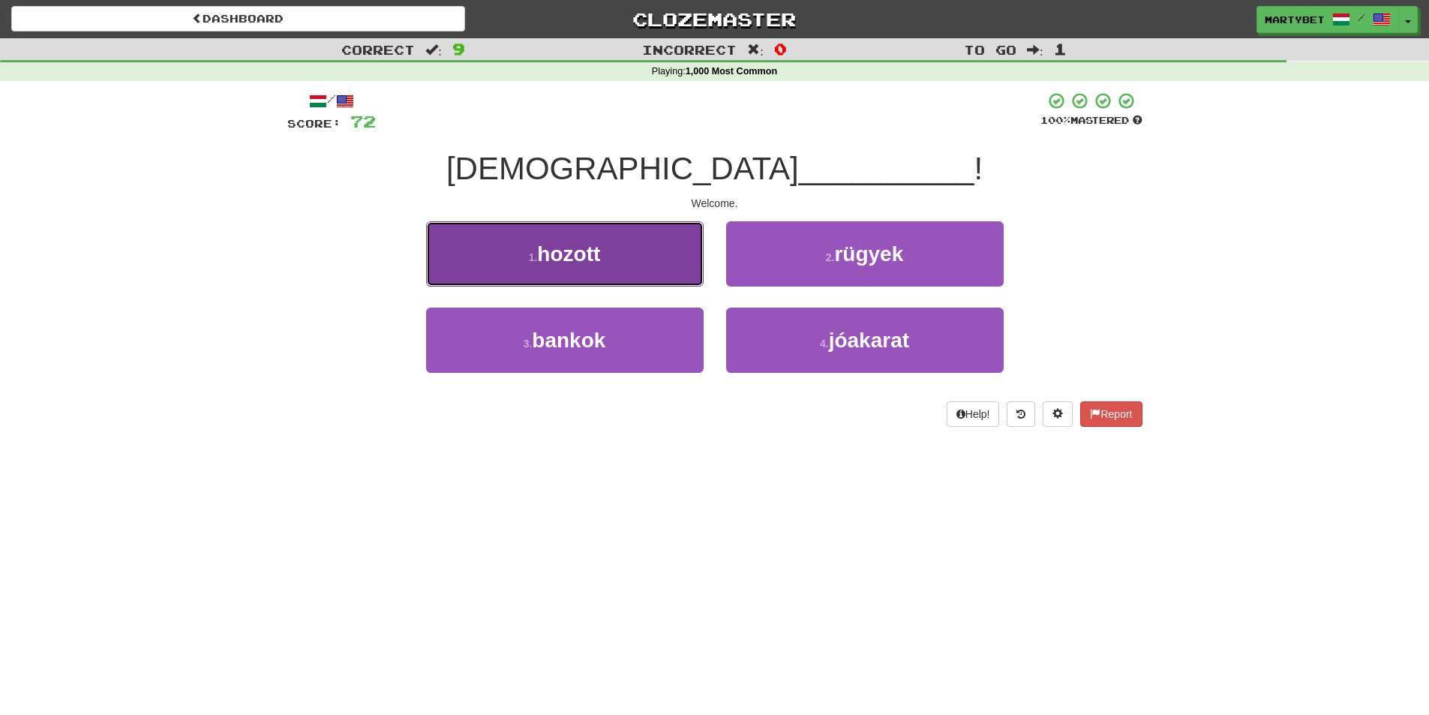
click at [580, 269] on button "1 . hozott" at bounding box center [565, 253] width 278 height 65
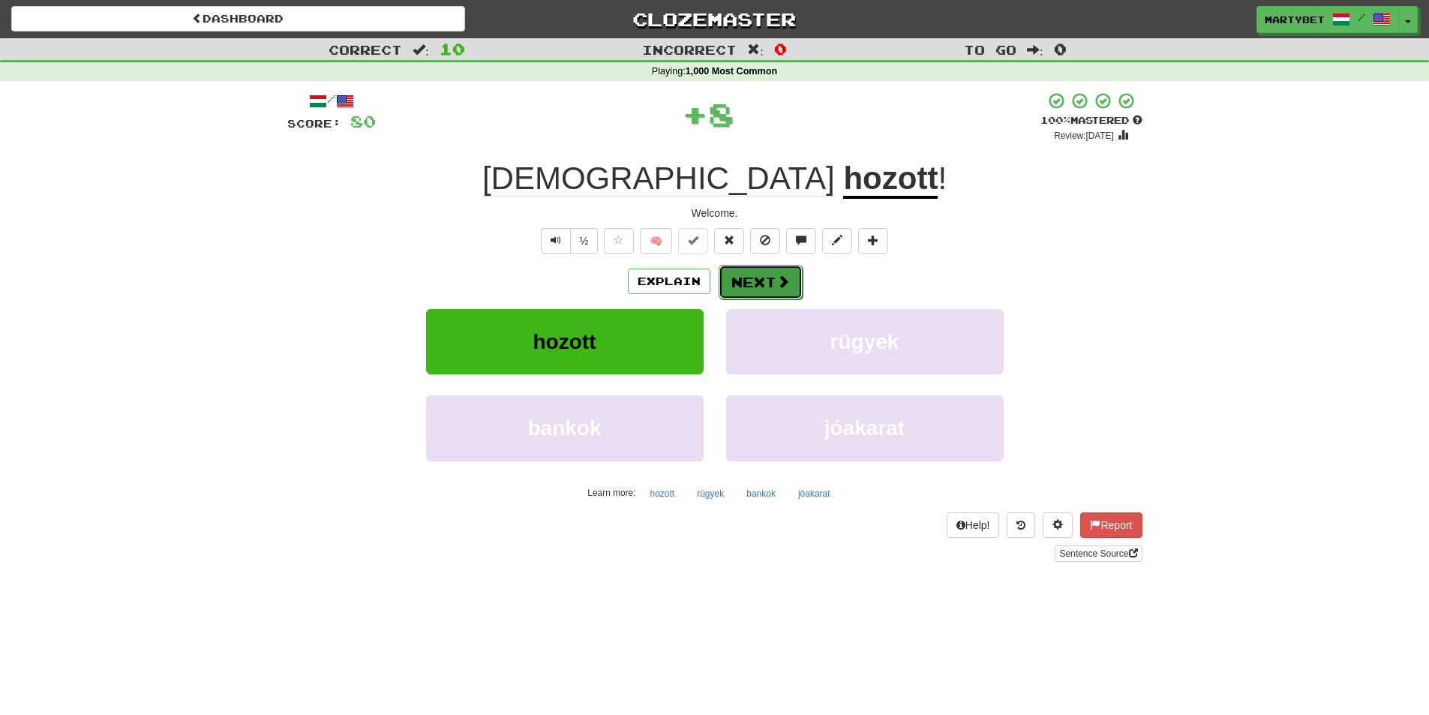
click at [756, 280] on button "Next" at bounding box center [761, 282] width 84 height 35
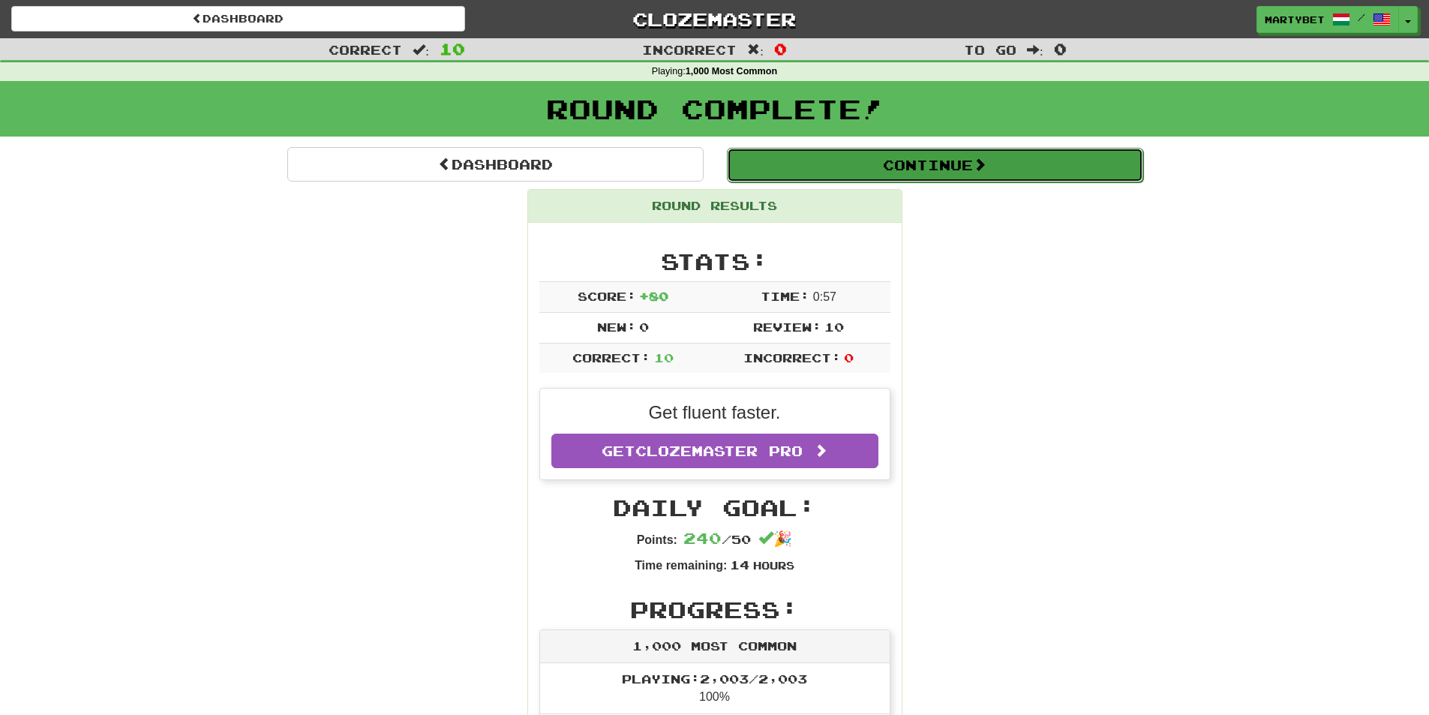
click at [905, 164] on button "Continue" at bounding box center [935, 165] width 416 height 35
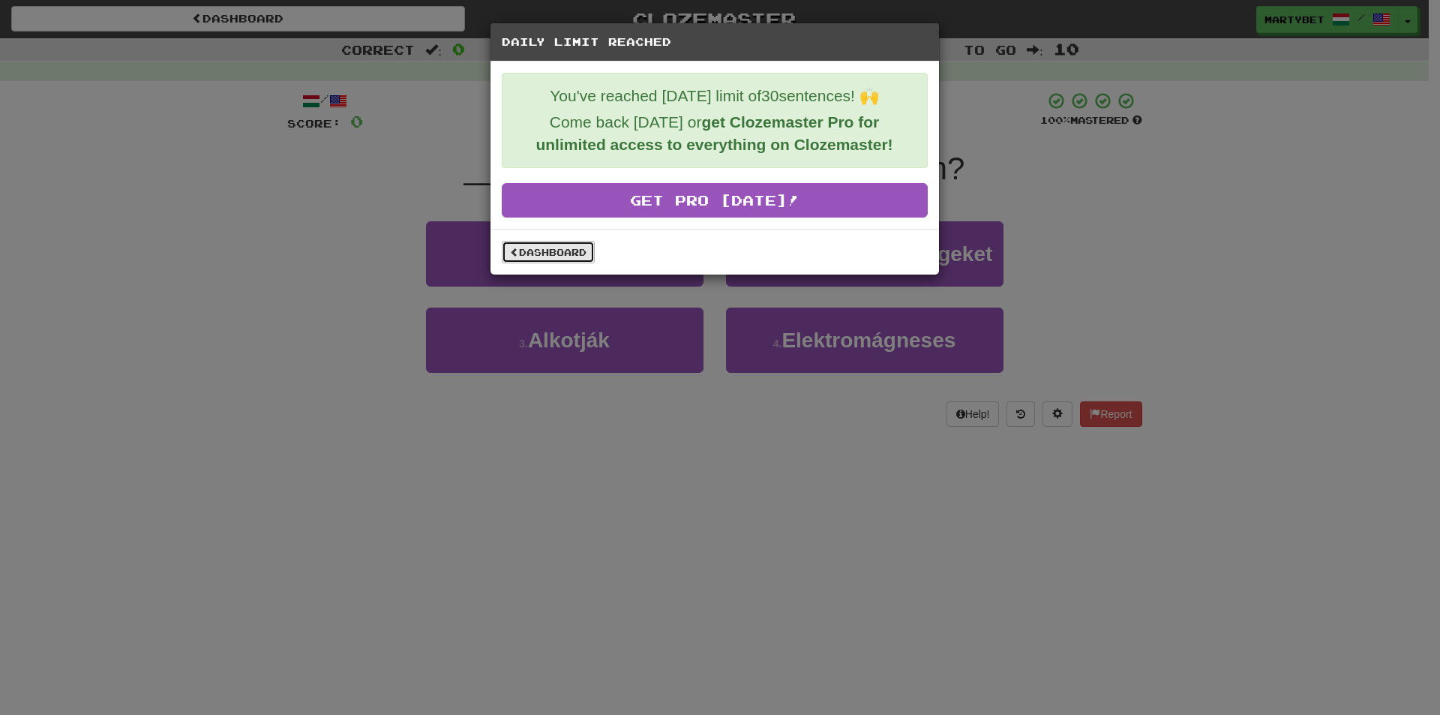
click at [555, 255] on link "Dashboard" at bounding box center [548, 252] width 93 height 23
